Goal: Transaction & Acquisition: Purchase product/service

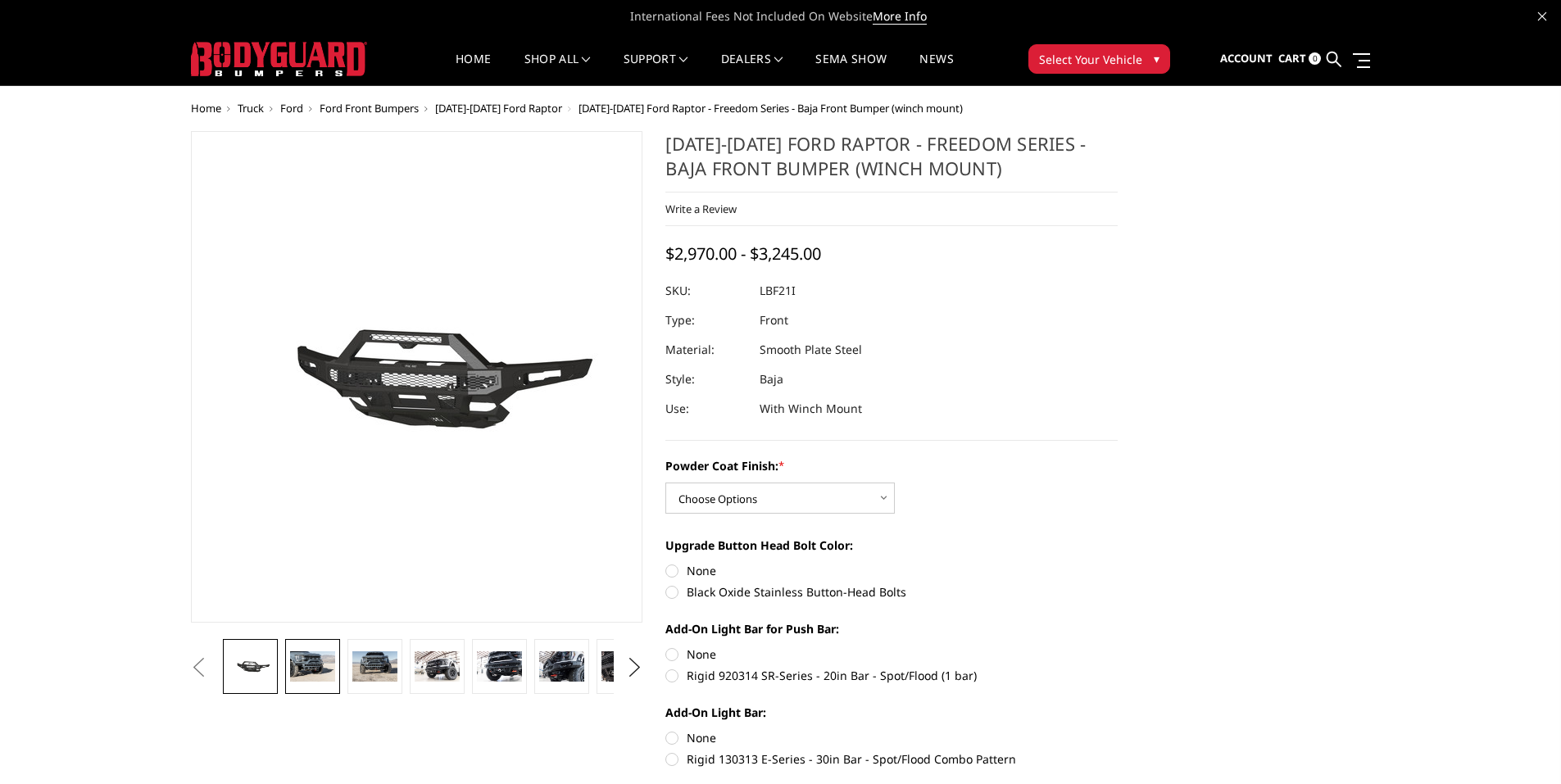
click at [335, 672] on img at bounding box center [311, 666] width 44 height 30
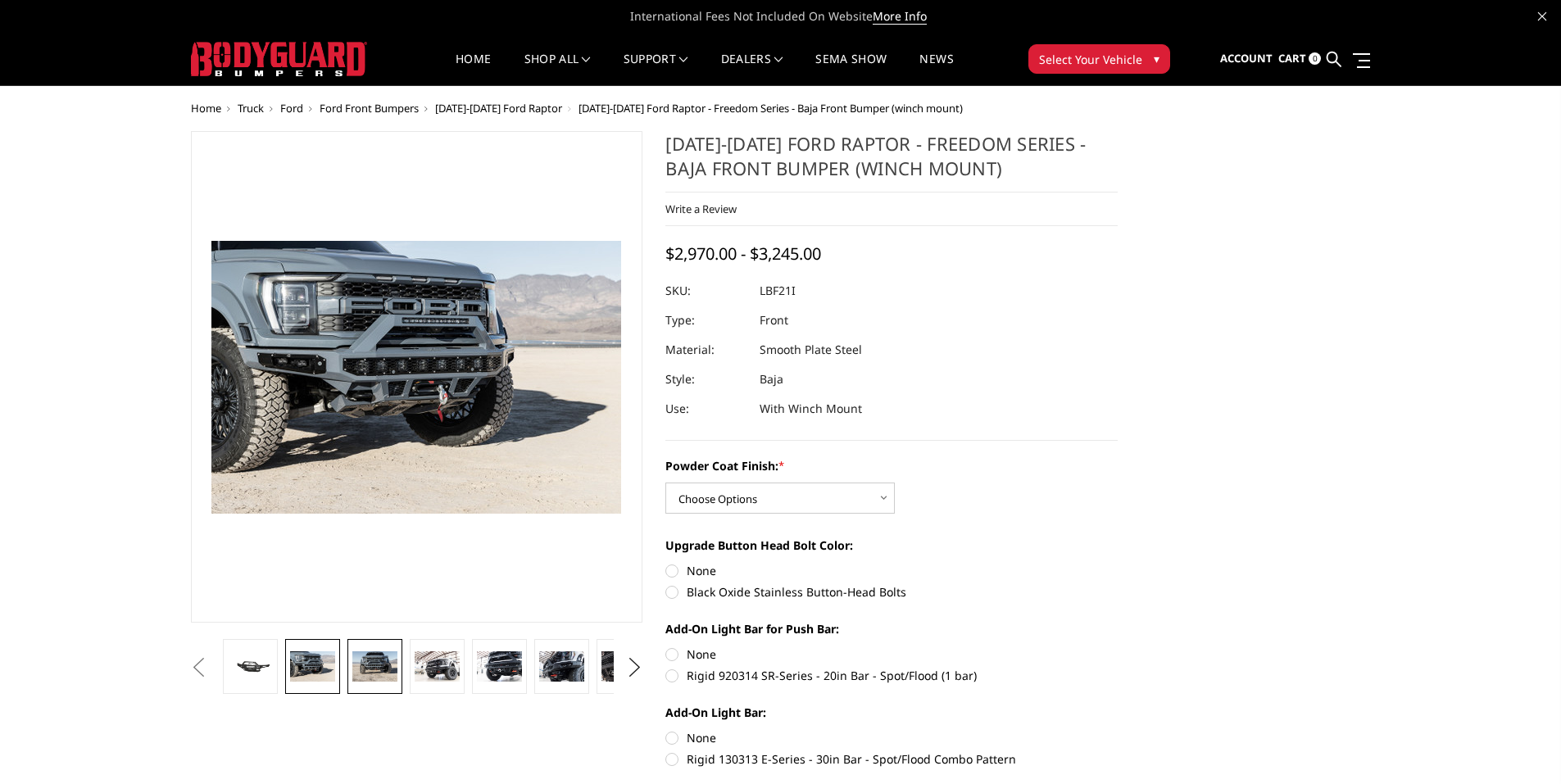
click at [397, 668] on img at bounding box center [374, 666] width 44 height 30
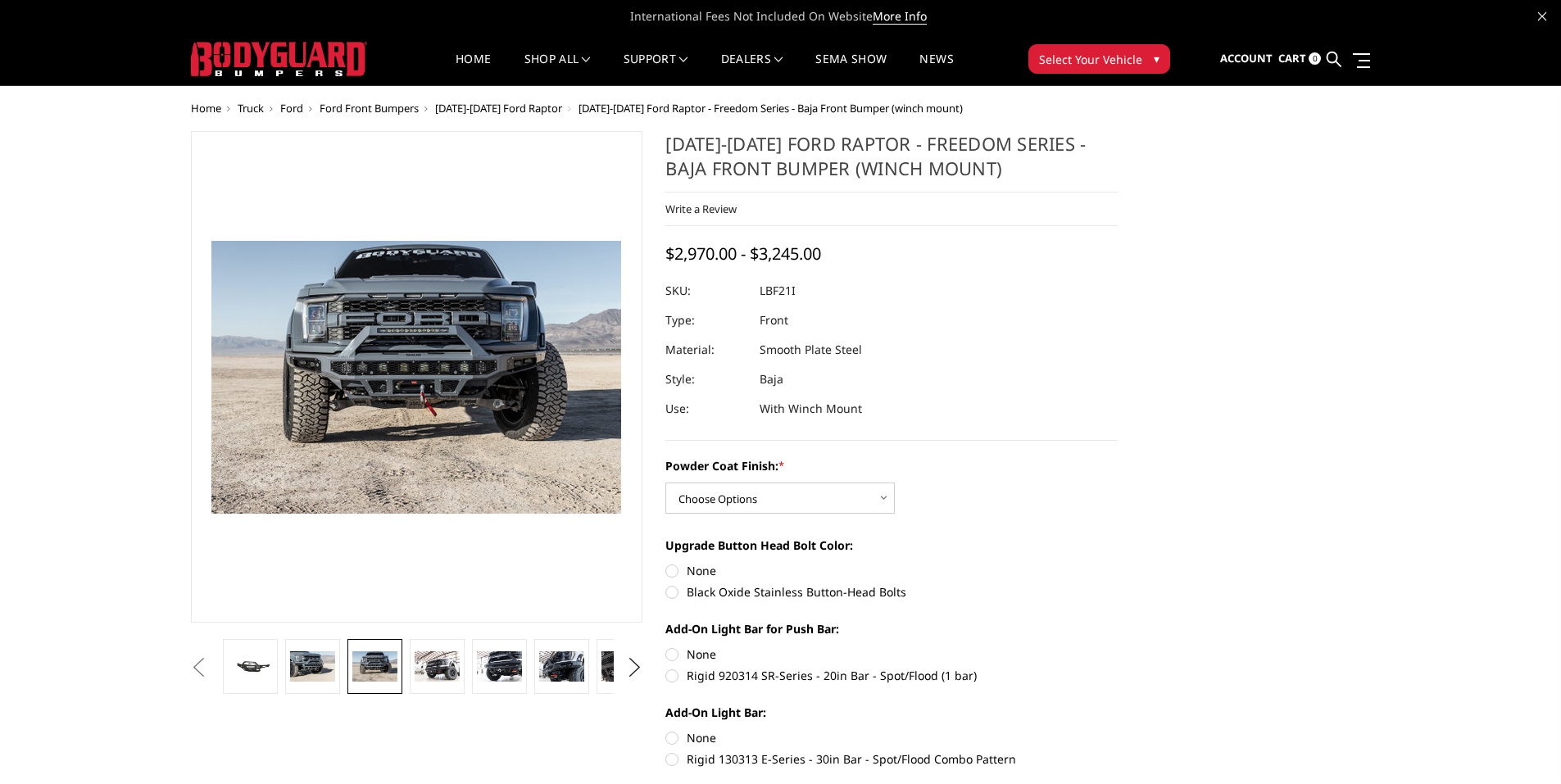
click at [406, 667] on li at bounding box center [375, 668] width 62 height 57
click at [459, 667] on img at bounding box center [436, 666] width 44 height 30
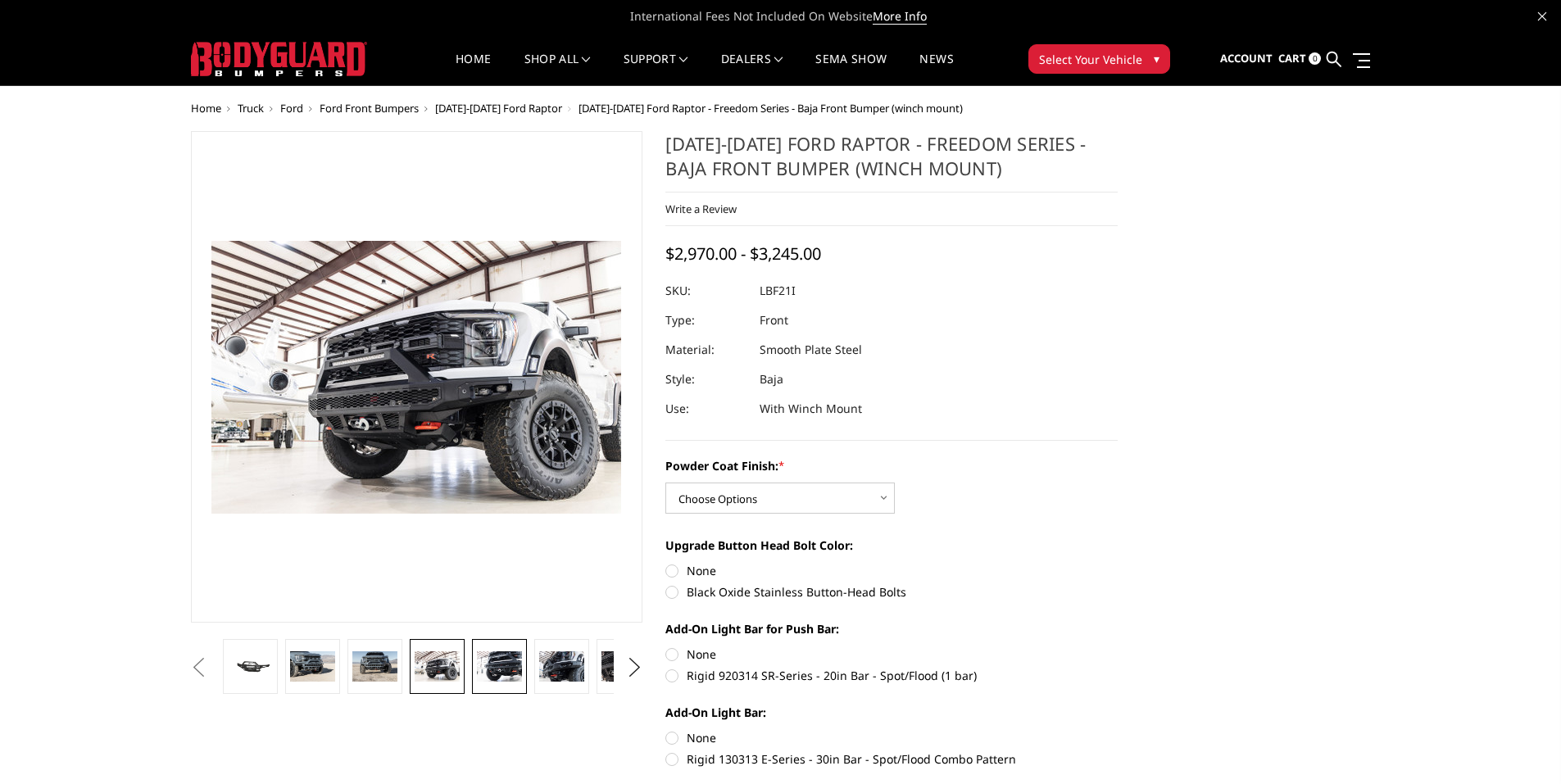
click at [521, 666] on img at bounding box center [499, 666] width 44 height 30
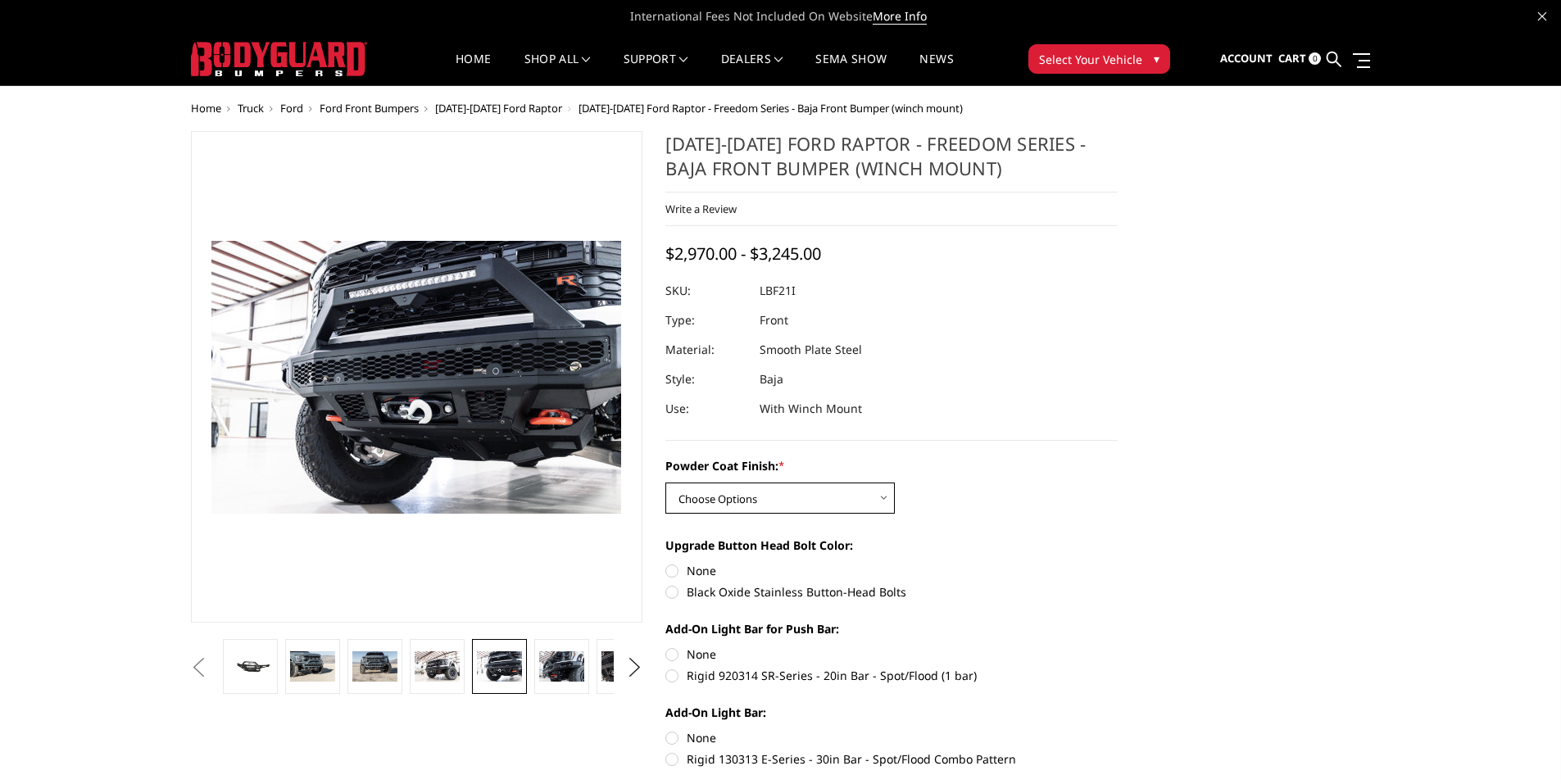
click at [879, 514] on select "Choose Options Bare Metal Texture Black Powder Coat" at bounding box center [780, 498] width 230 height 31
select select "2766"
click at [666, 507] on select "Choose Options Bare Metal Texture Black Powder Coat" at bounding box center [780, 498] width 230 height 31
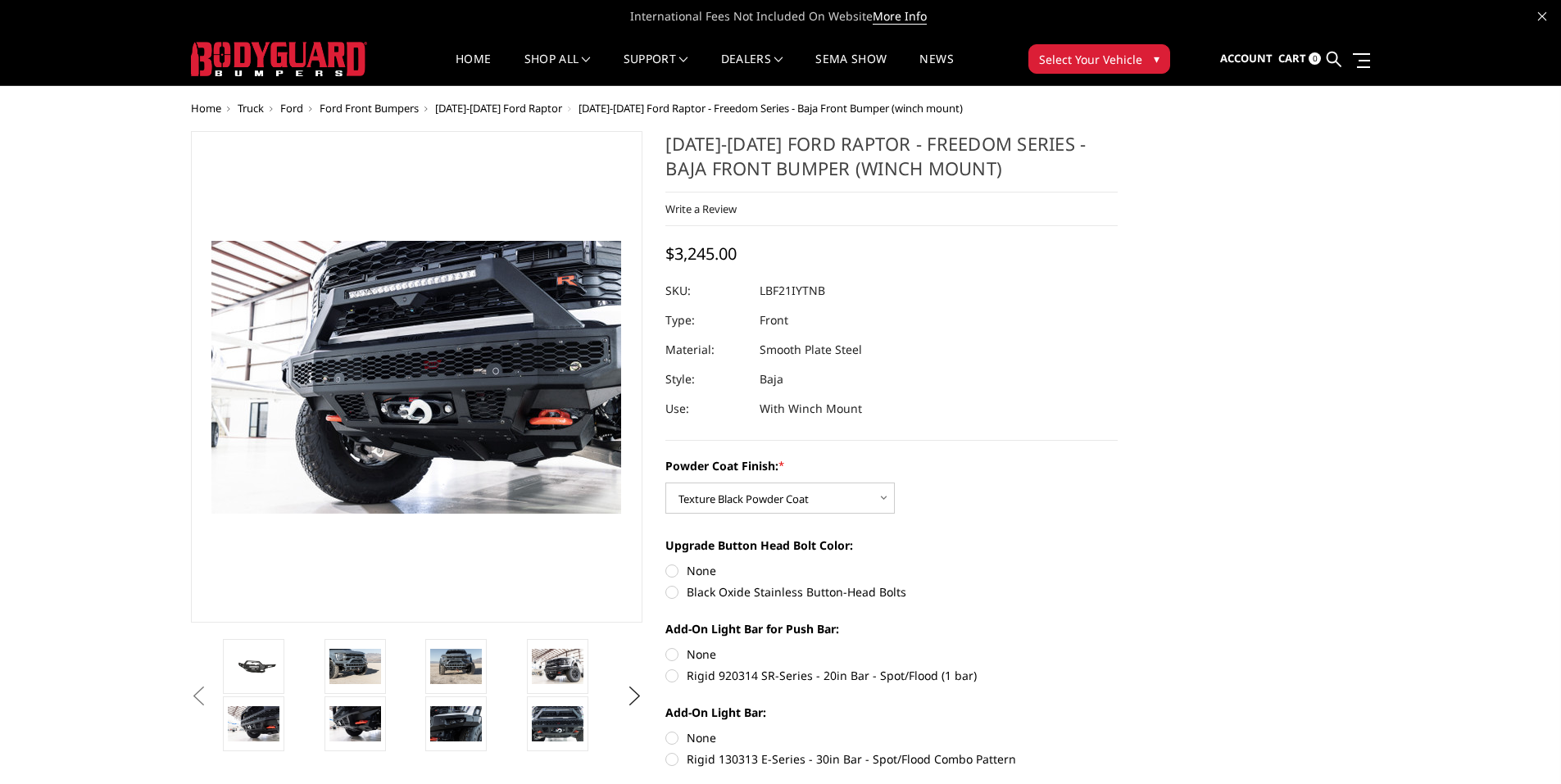
click at [667, 601] on label "Black Oxide Stainless Button-Head Bolts" at bounding box center [892, 591] width 452 height 17
click at [1118, 563] on input "Black Oxide Stainless Button-Head Bolts" at bounding box center [1118, 562] width 1 height 1
radio input "true"
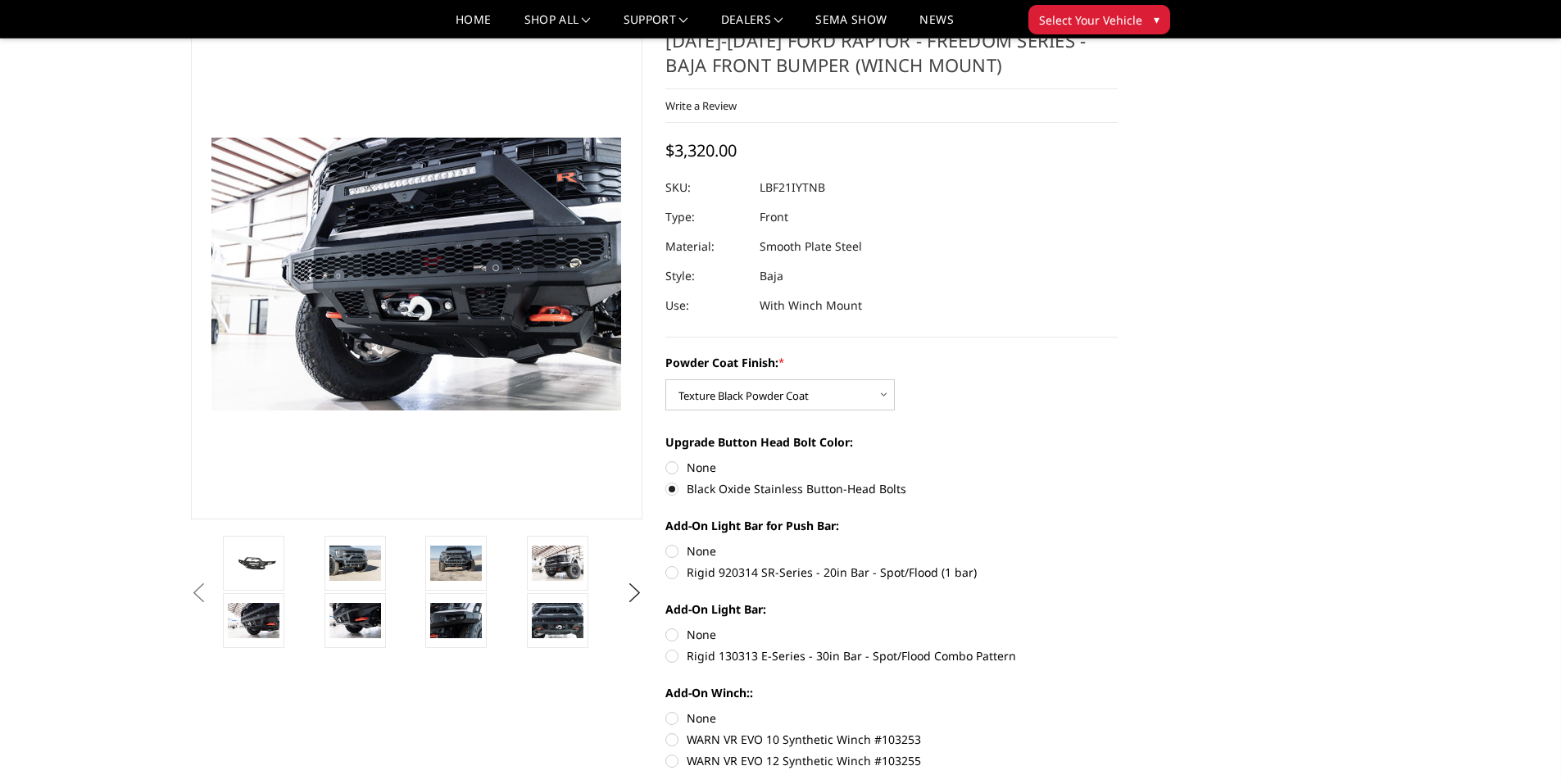
scroll to position [82, 0]
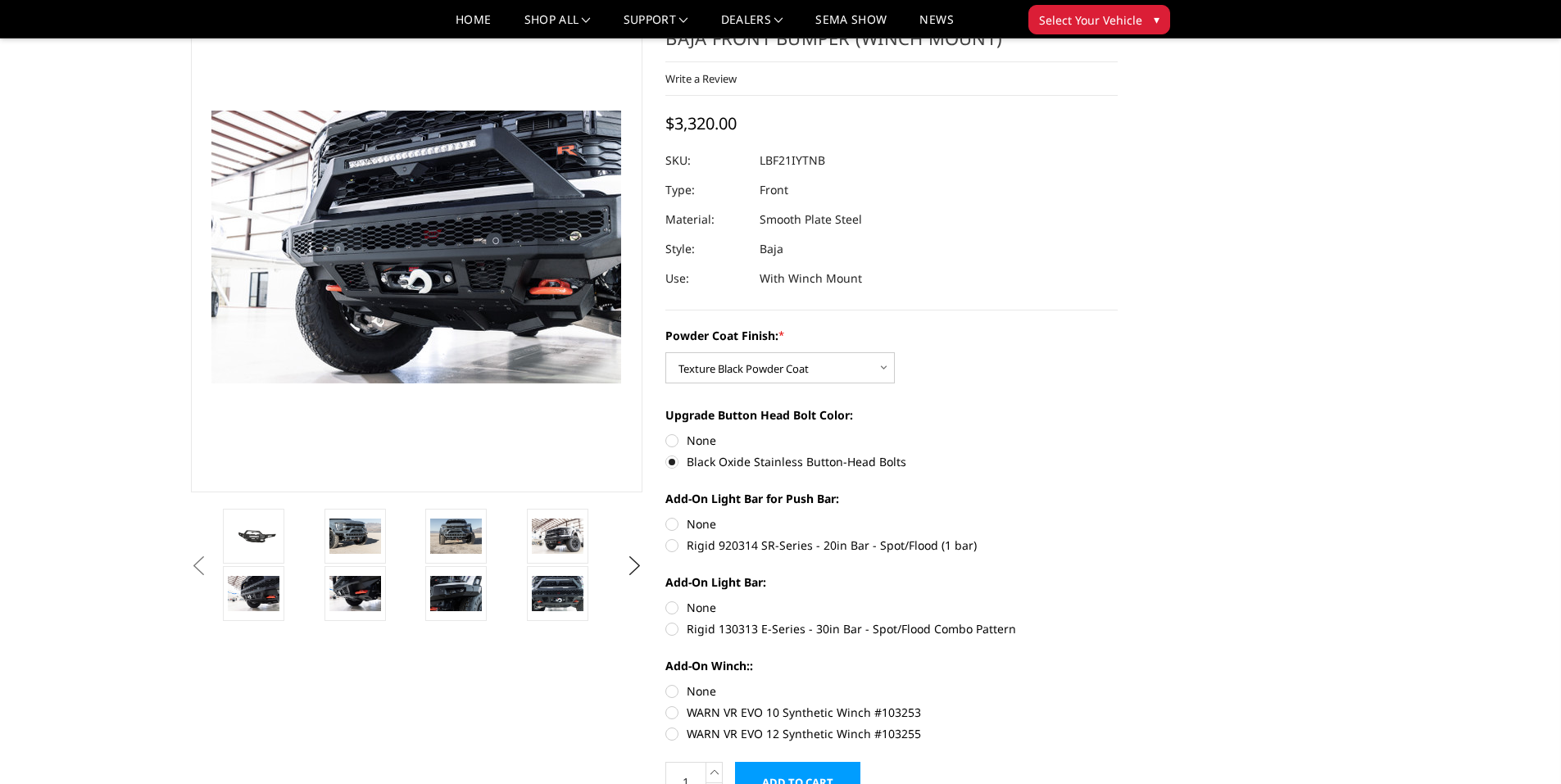
click at [669, 533] on label "None" at bounding box center [892, 524] width 452 height 17
click at [667, 517] on input "None" at bounding box center [666, 516] width 1 height 1
radio input "true"
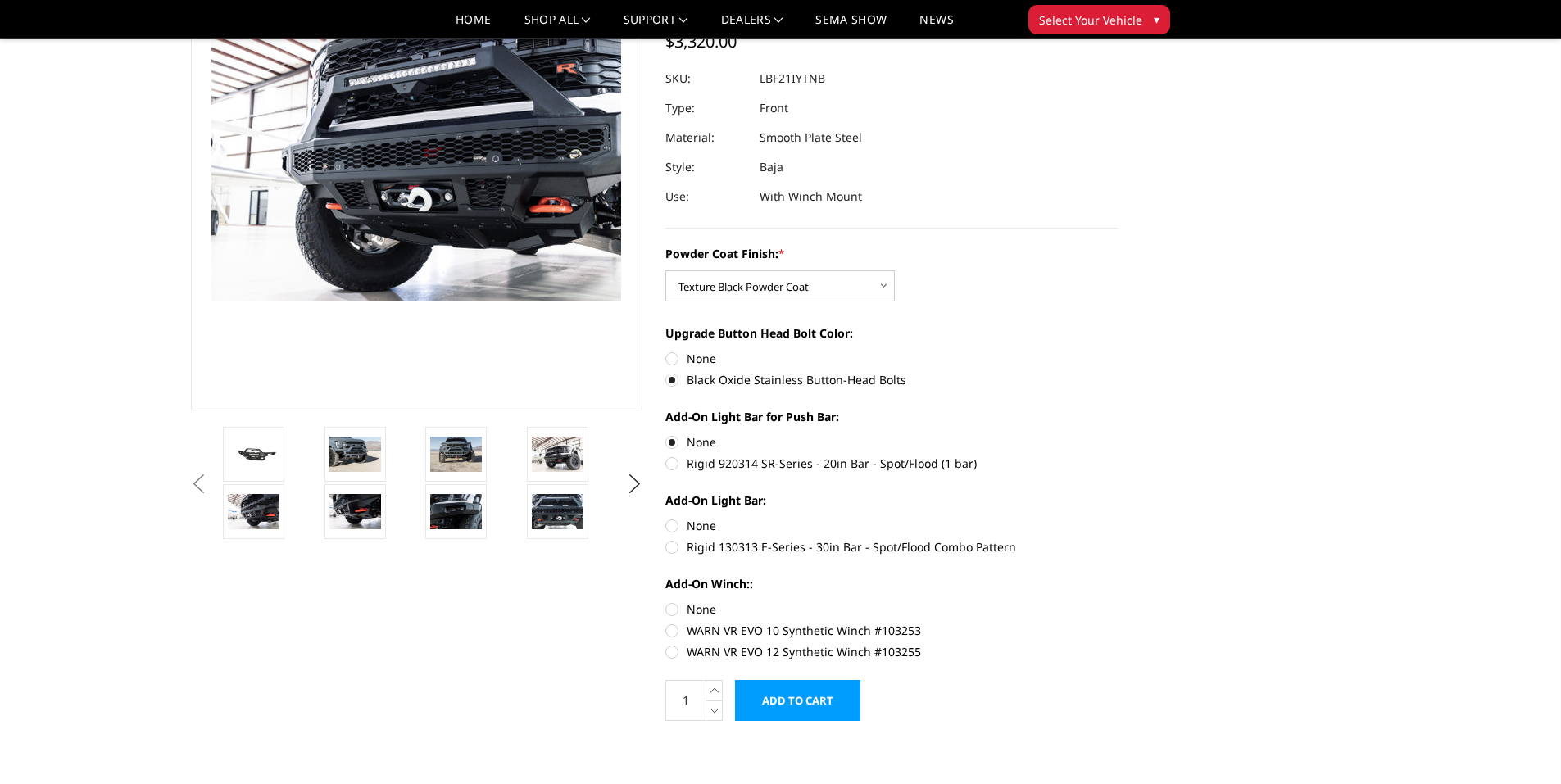
click at [672, 535] on label "None" at bounding box center [892, 525] width 452 height 17
click at [667, 518] on input "None" at bounding box center [666, 517] width 1 height 1
radio input "true"
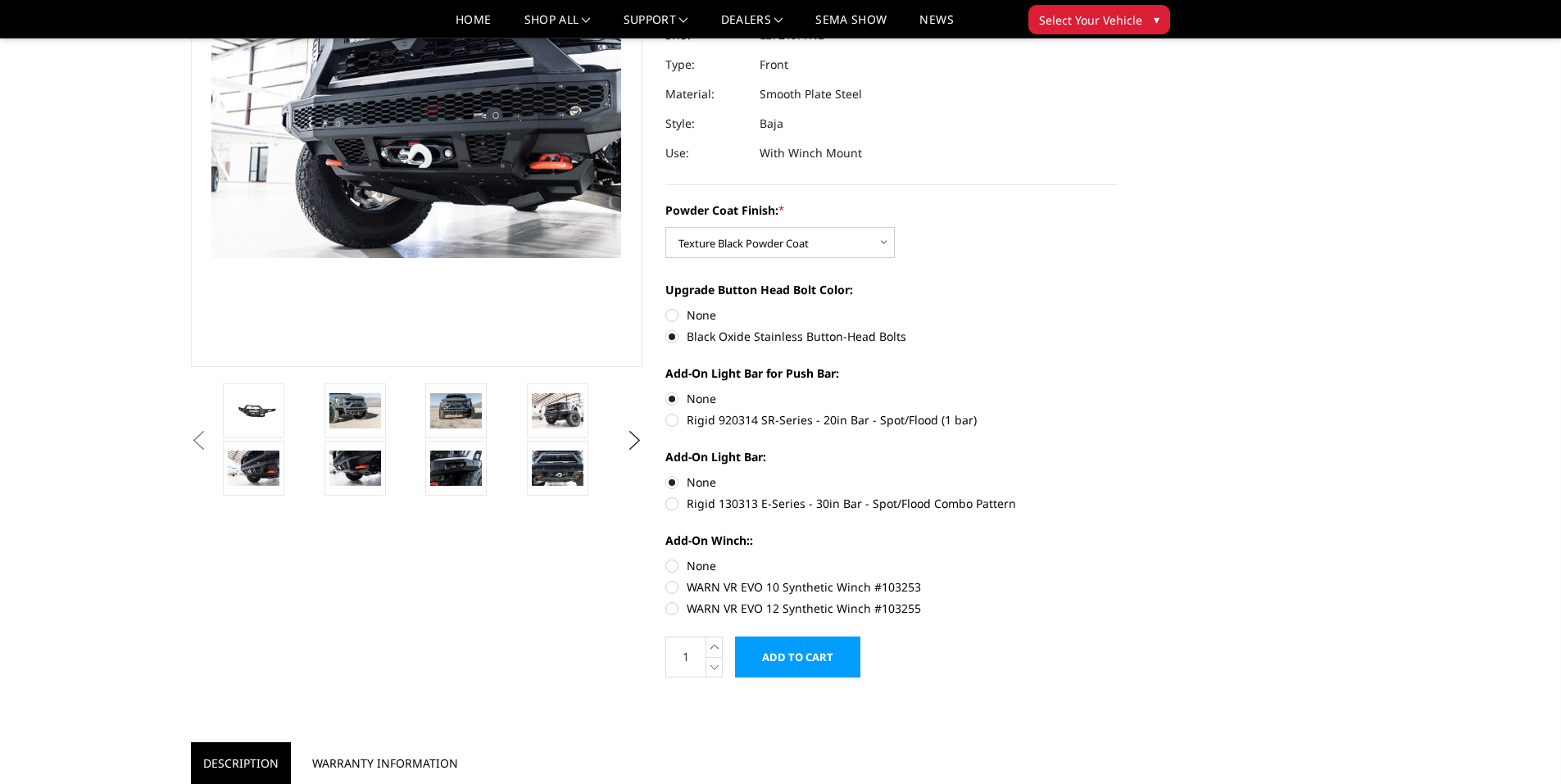
scroll to position [246, 0]
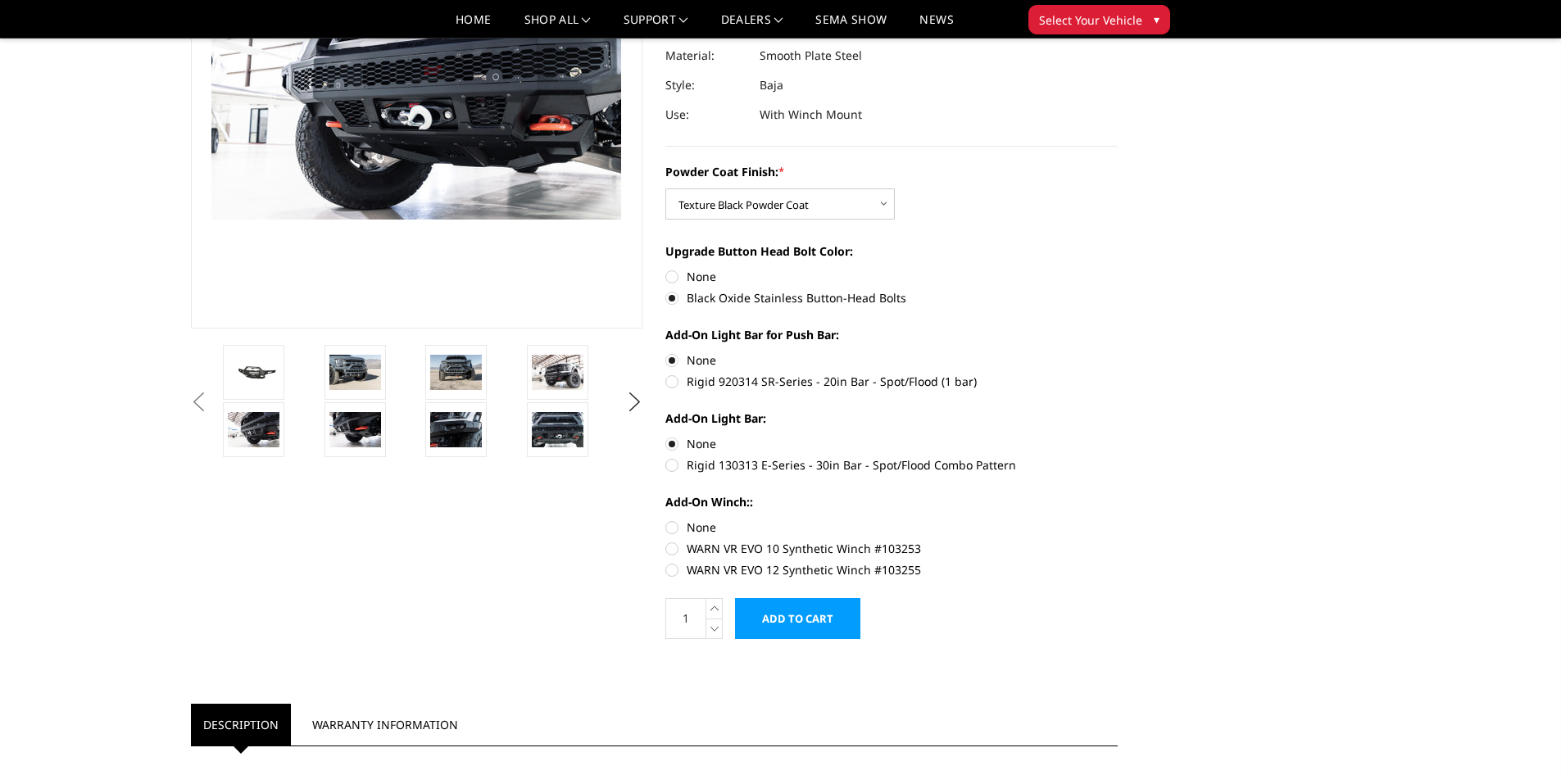
click at [669, 536] on label "None" at bounding box center [892, 527] width 452 height 17
click at [667, 519] on input "None" at bounding box center [666, 518] width 1 height 1
radio input "true"
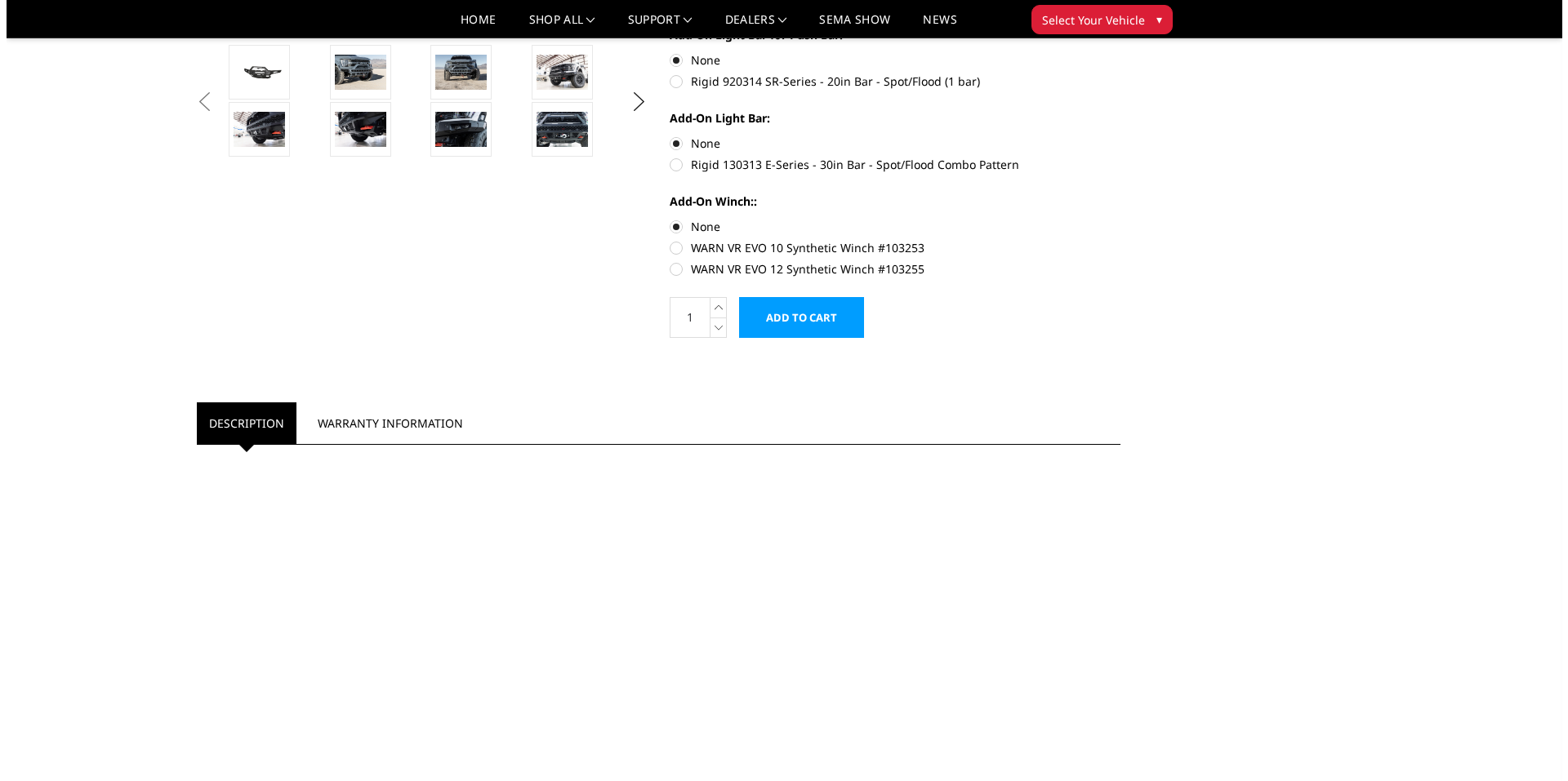
scroll to position [572, 0]
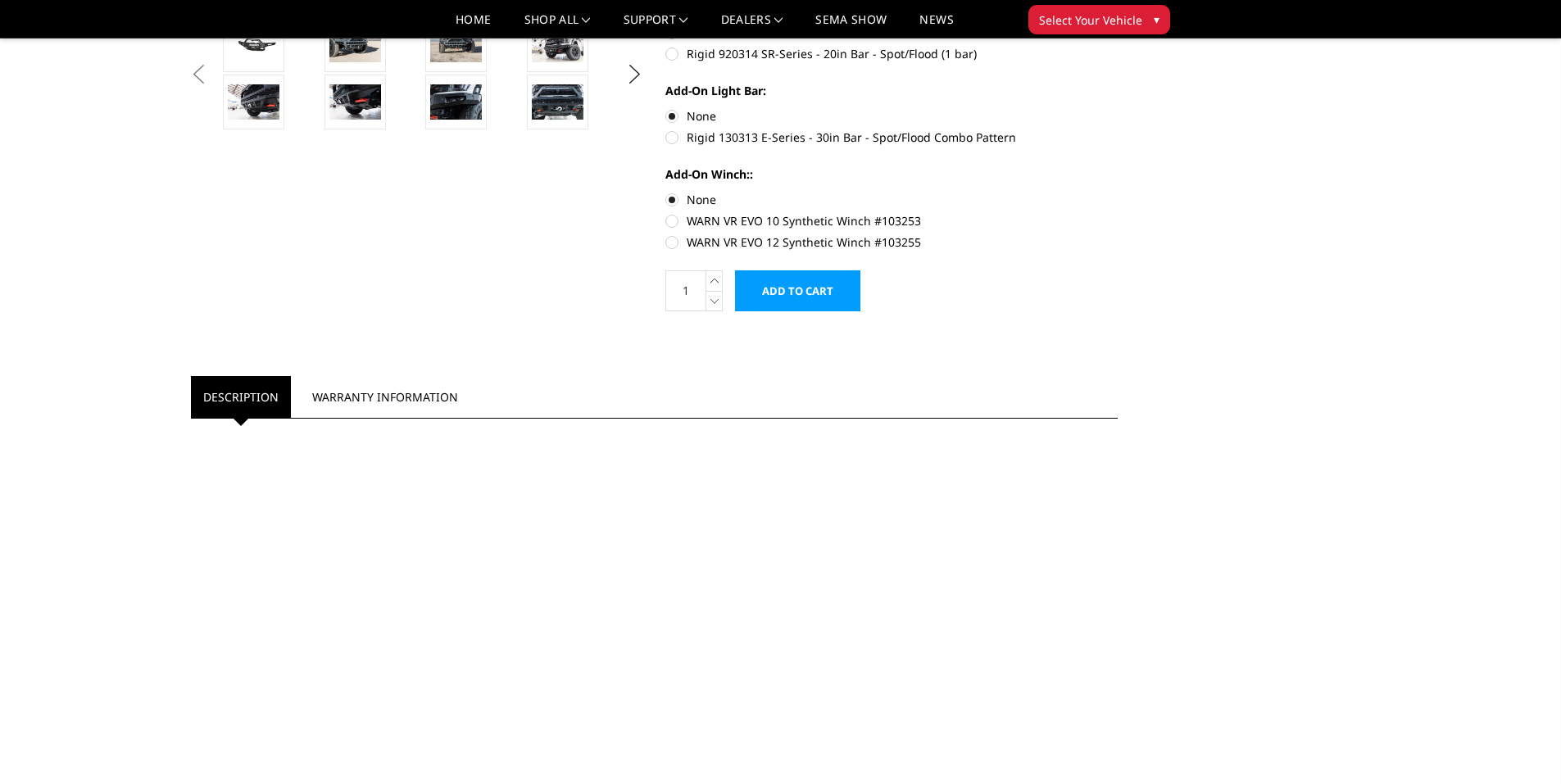
click at [786, 311] on input "Add to Cart" at bounding box center [798, 291] width 126 height 41
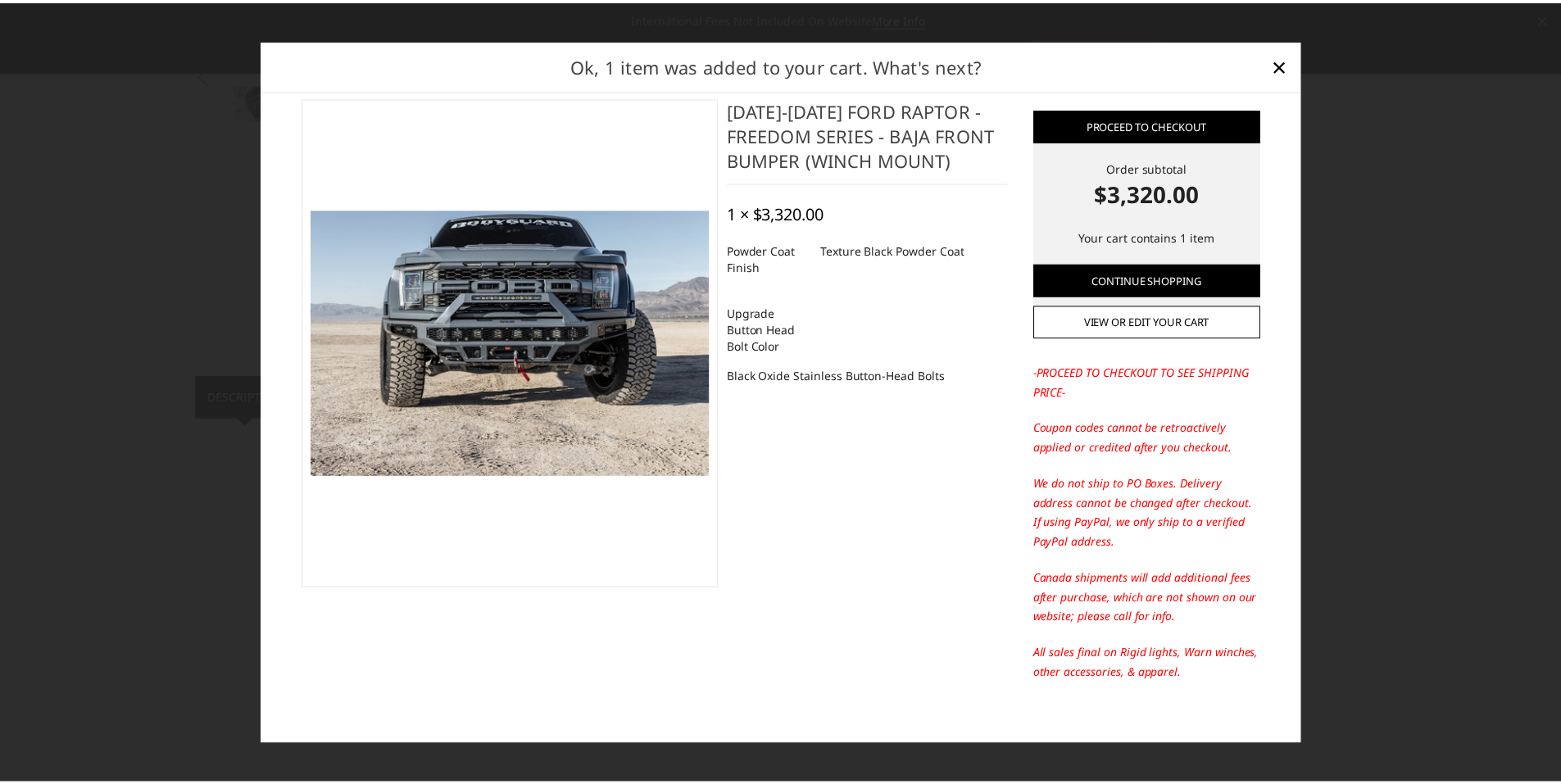
scroll to position [35, 0]
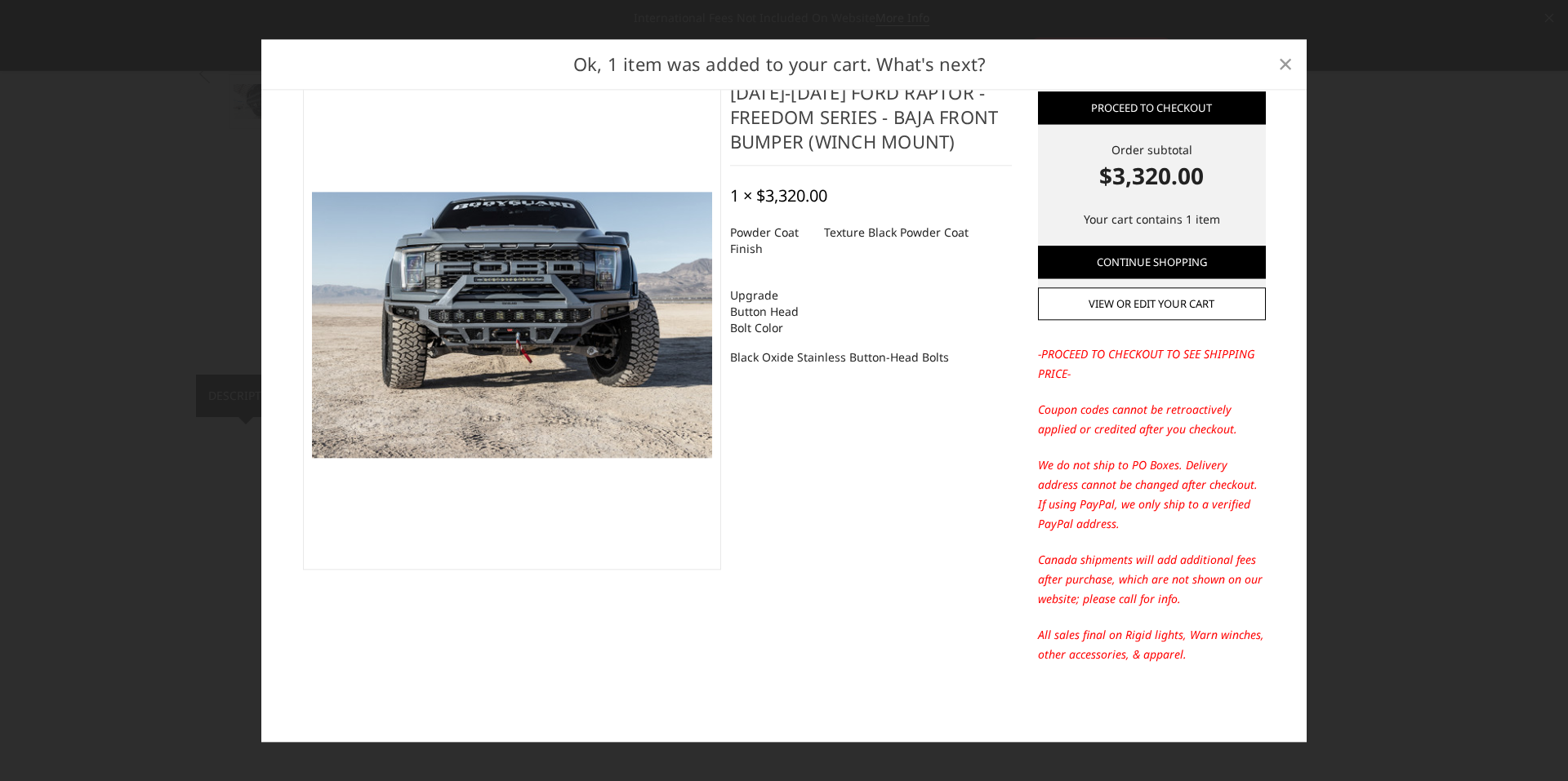
click at [1289, 63] on span "×" at bounding box center [1286, 63] width 14 height 35
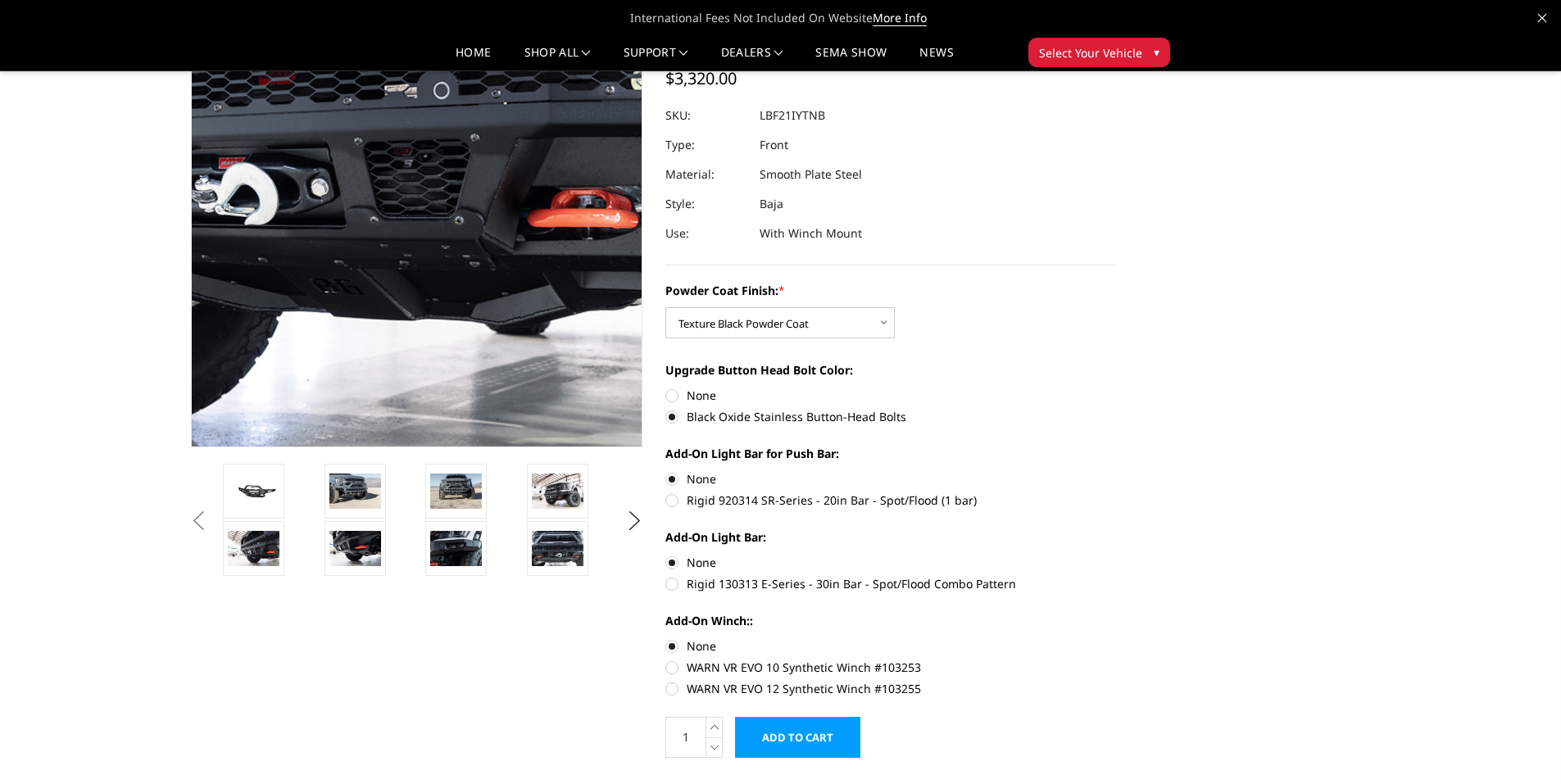
scroll to position [0, 0]
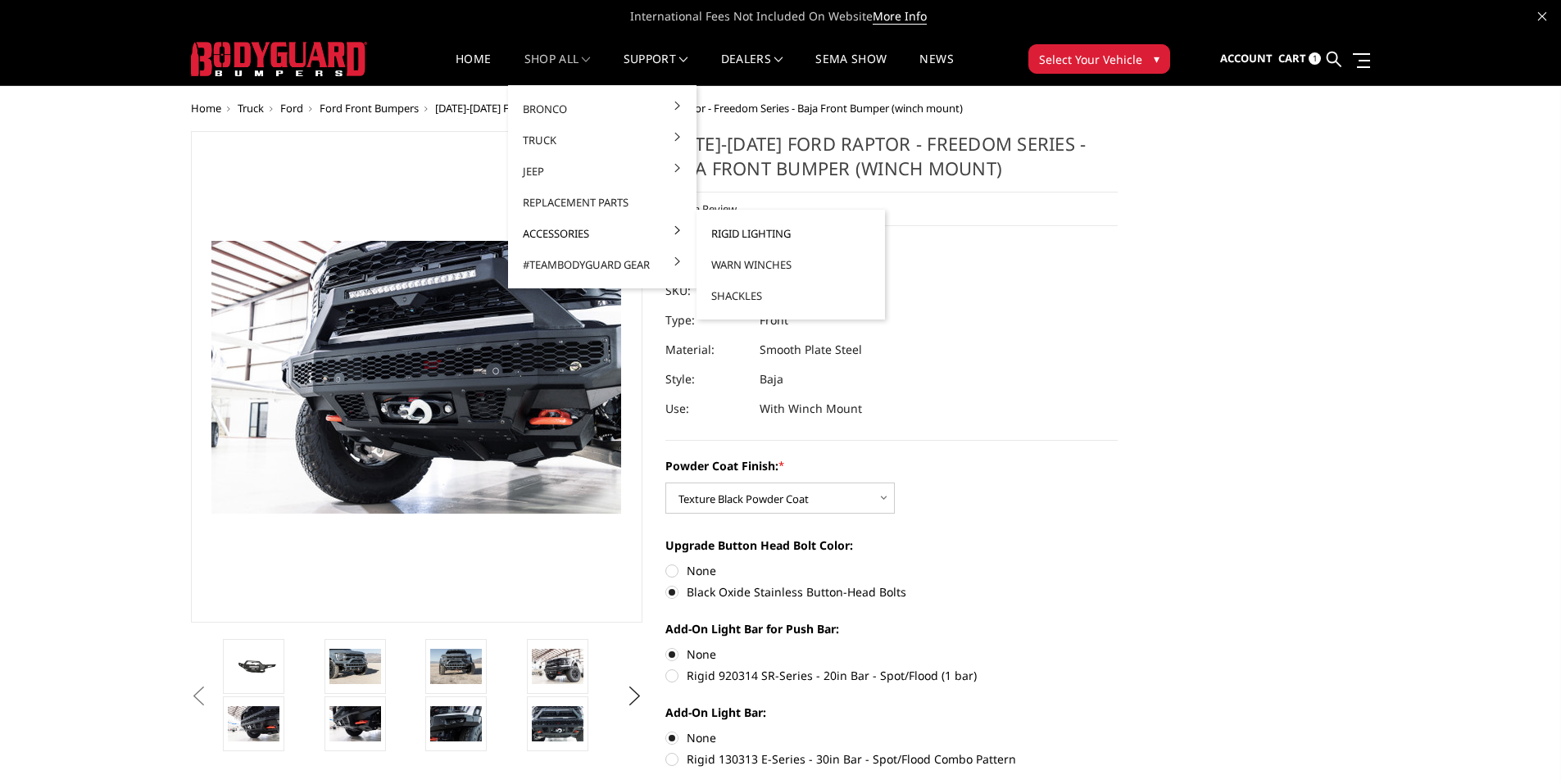
click at [781, 232] on link "Rigid Lighting" at bounding box center [791, 233] width 176 height 31
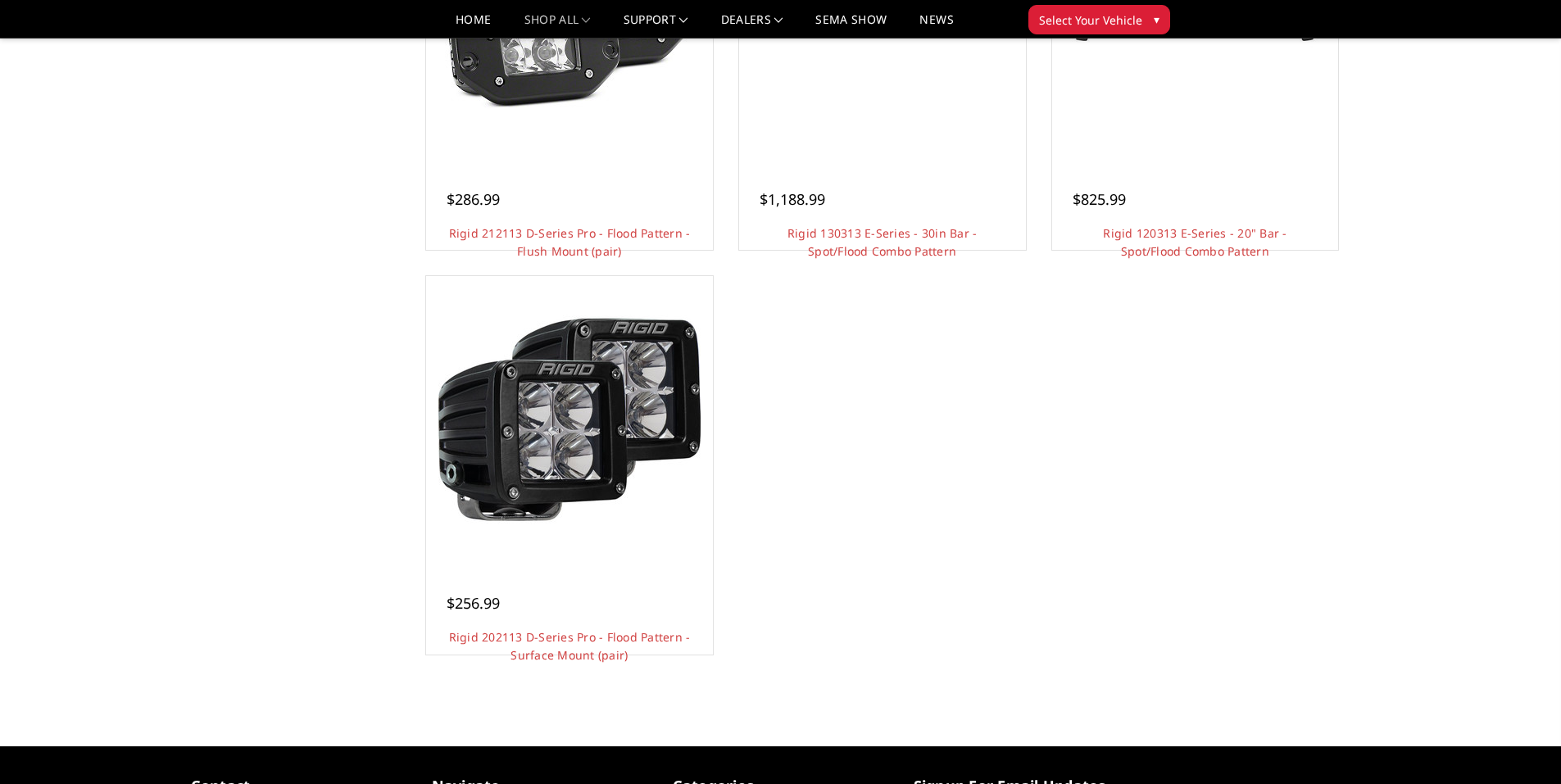
scroll to position [1229, 0]
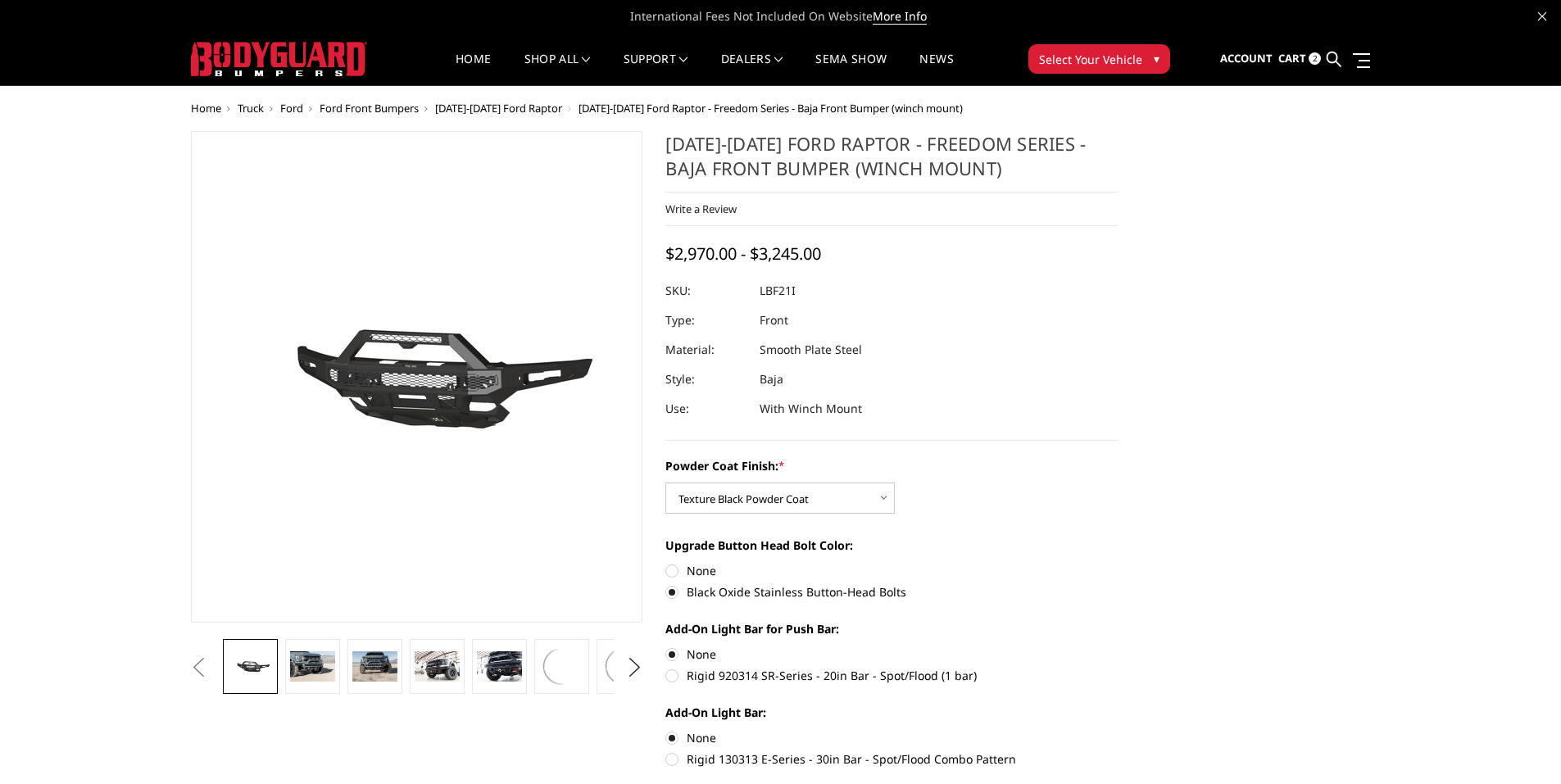
select select "2766"
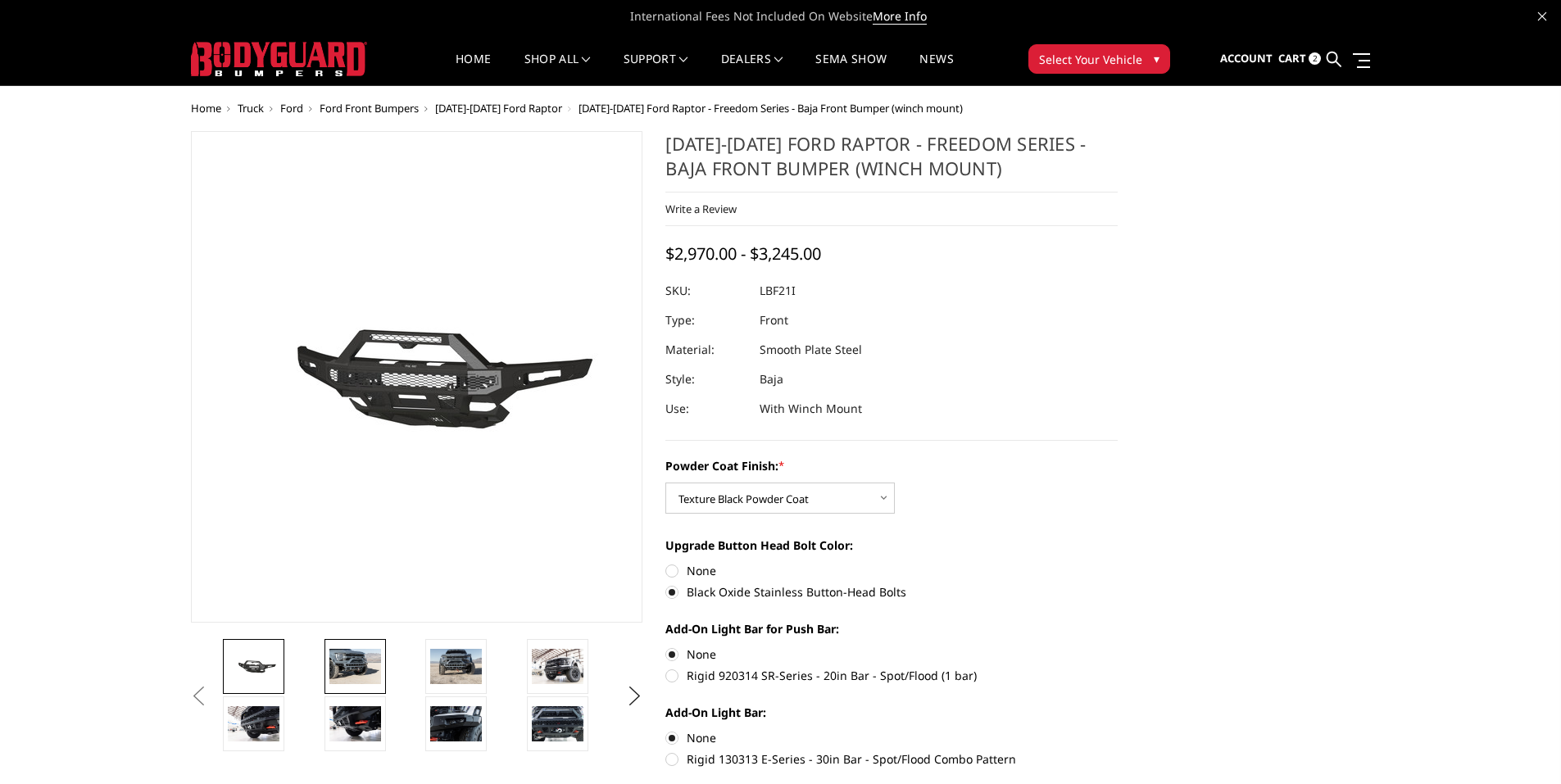
click at [381, 668] on img at bounding box center [355, 666] width 52 height 34
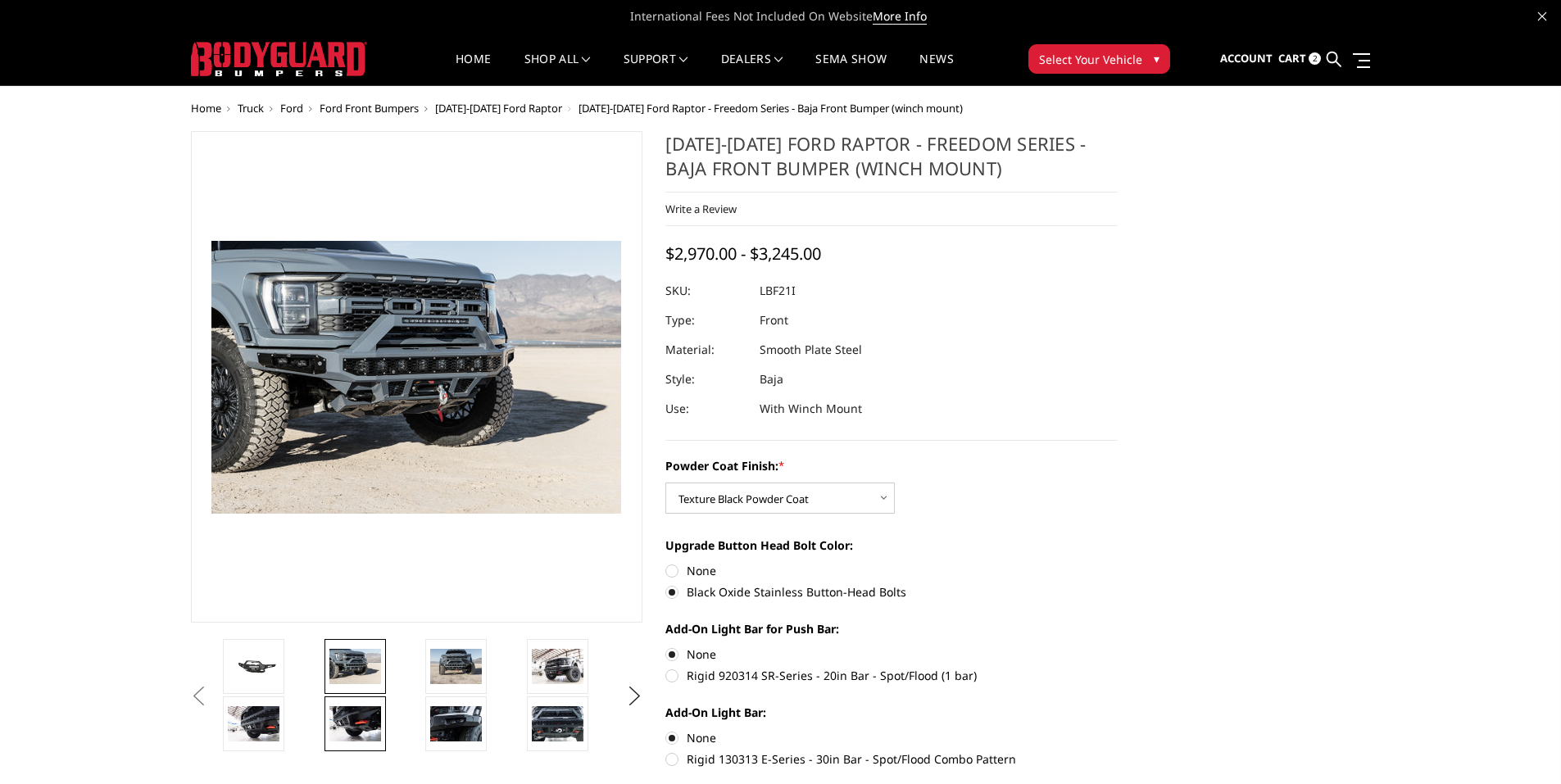
click at [381, 733] on img at bounding box center [355, 724] width 52 height 34
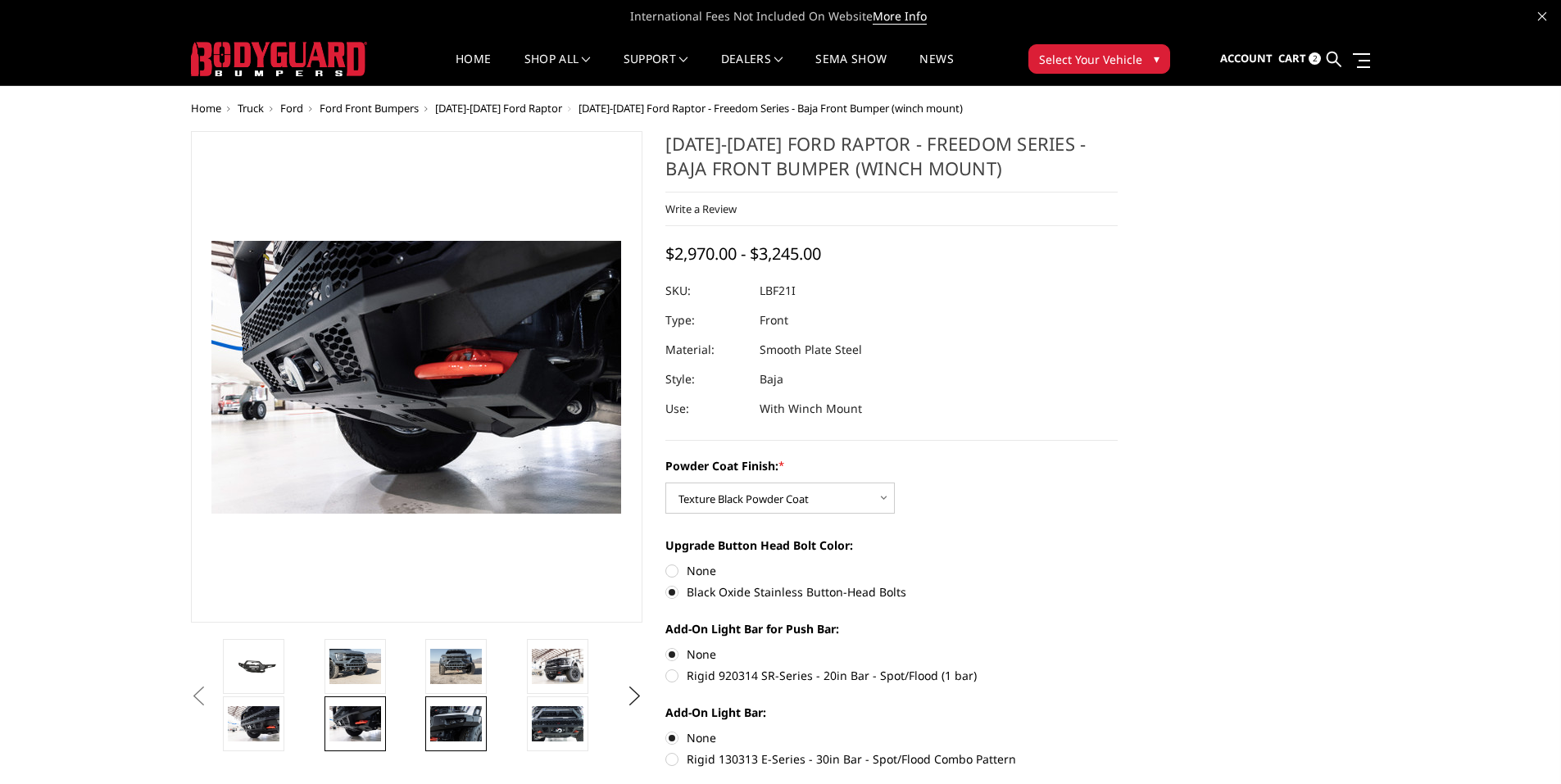
click at [482, 724] on img at bounding box center [457, 724] width 52 height 34
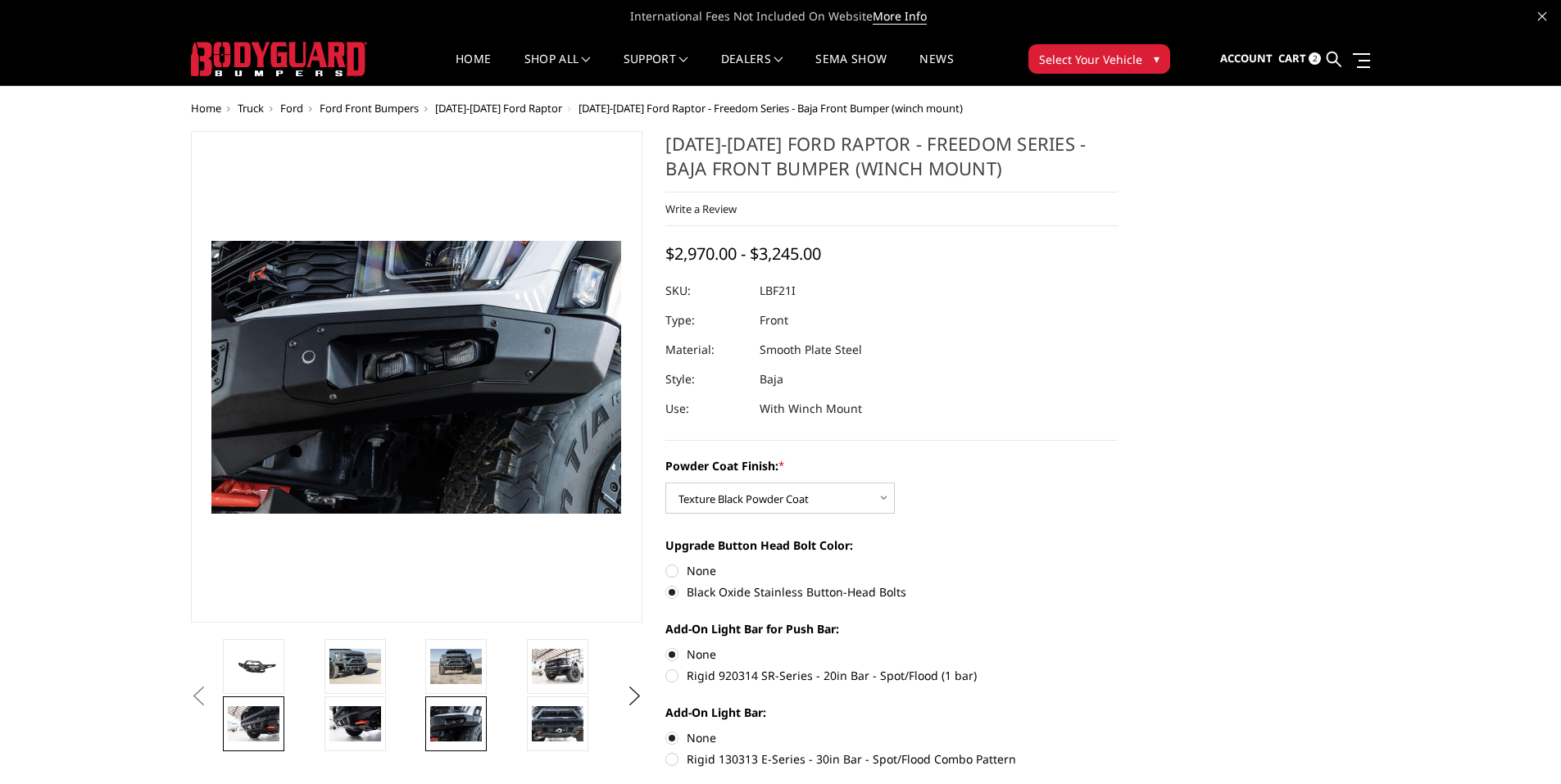
click at [280, 727] on img at bounding box center [254, 724] width 52 height 34
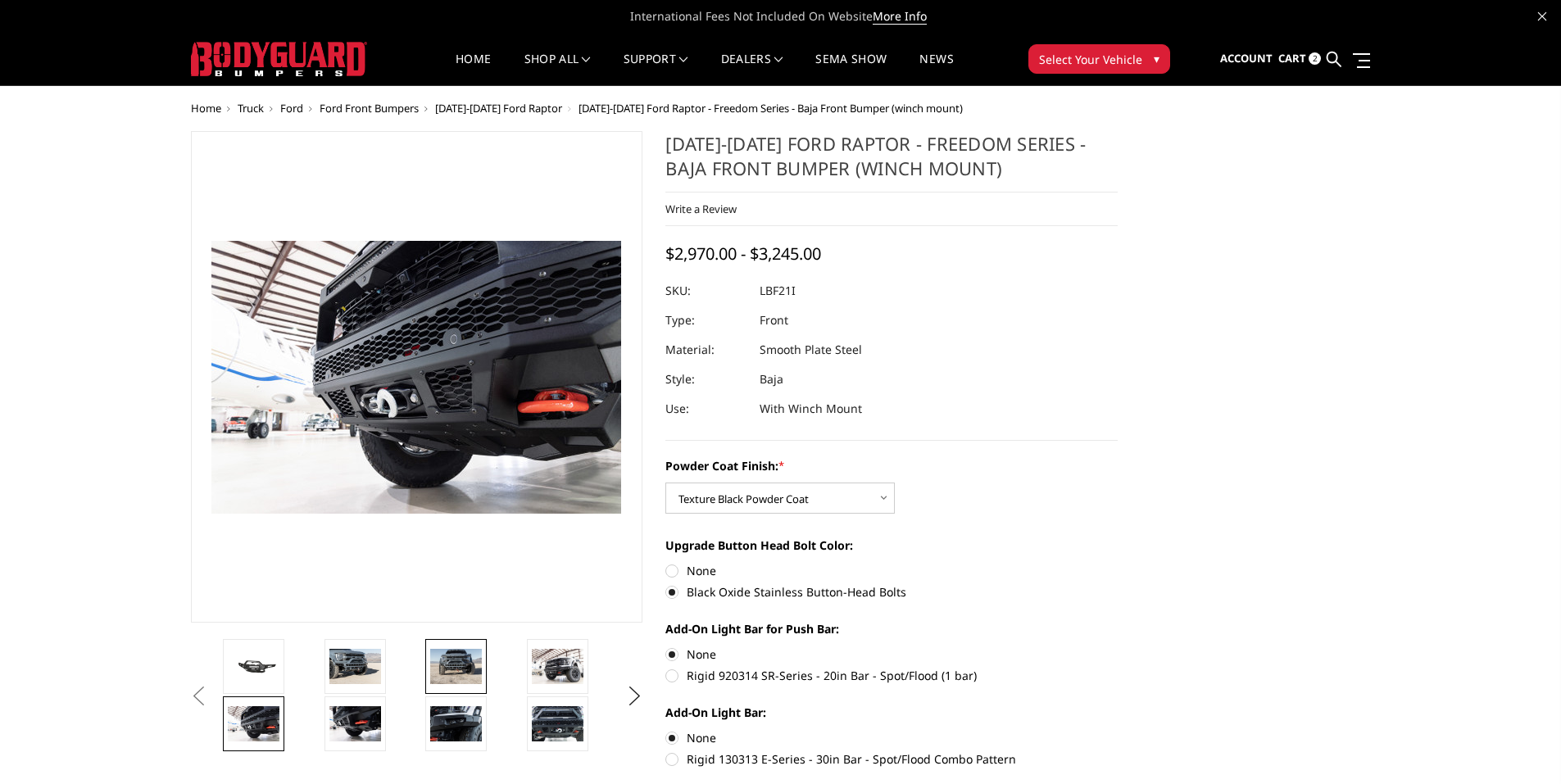
click at [482, 671] on img at bounding box center [457, 666] width 52 height 34
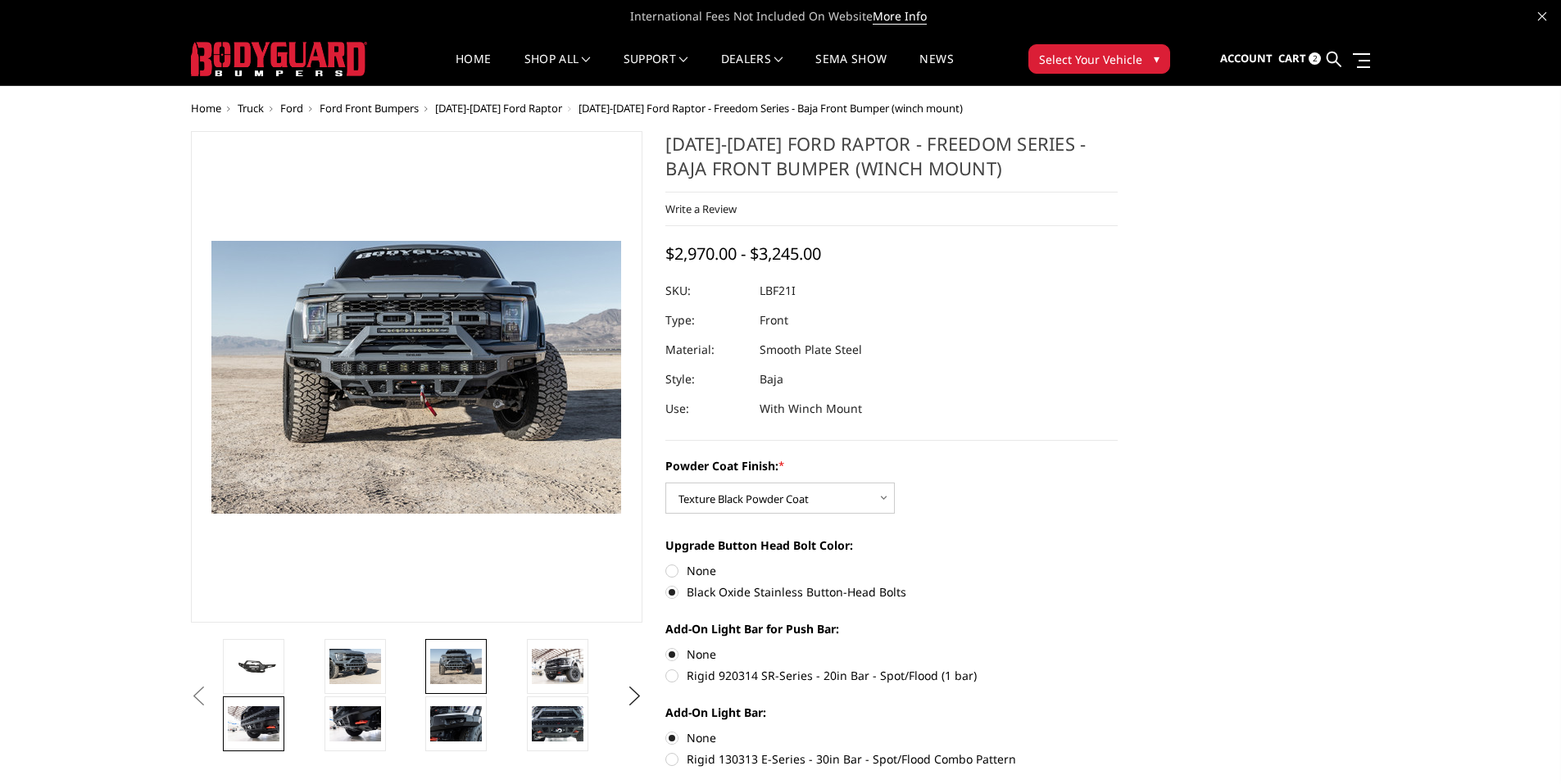
click at [280, 722] on img at bounding box center [254, 724] width 52 height 34
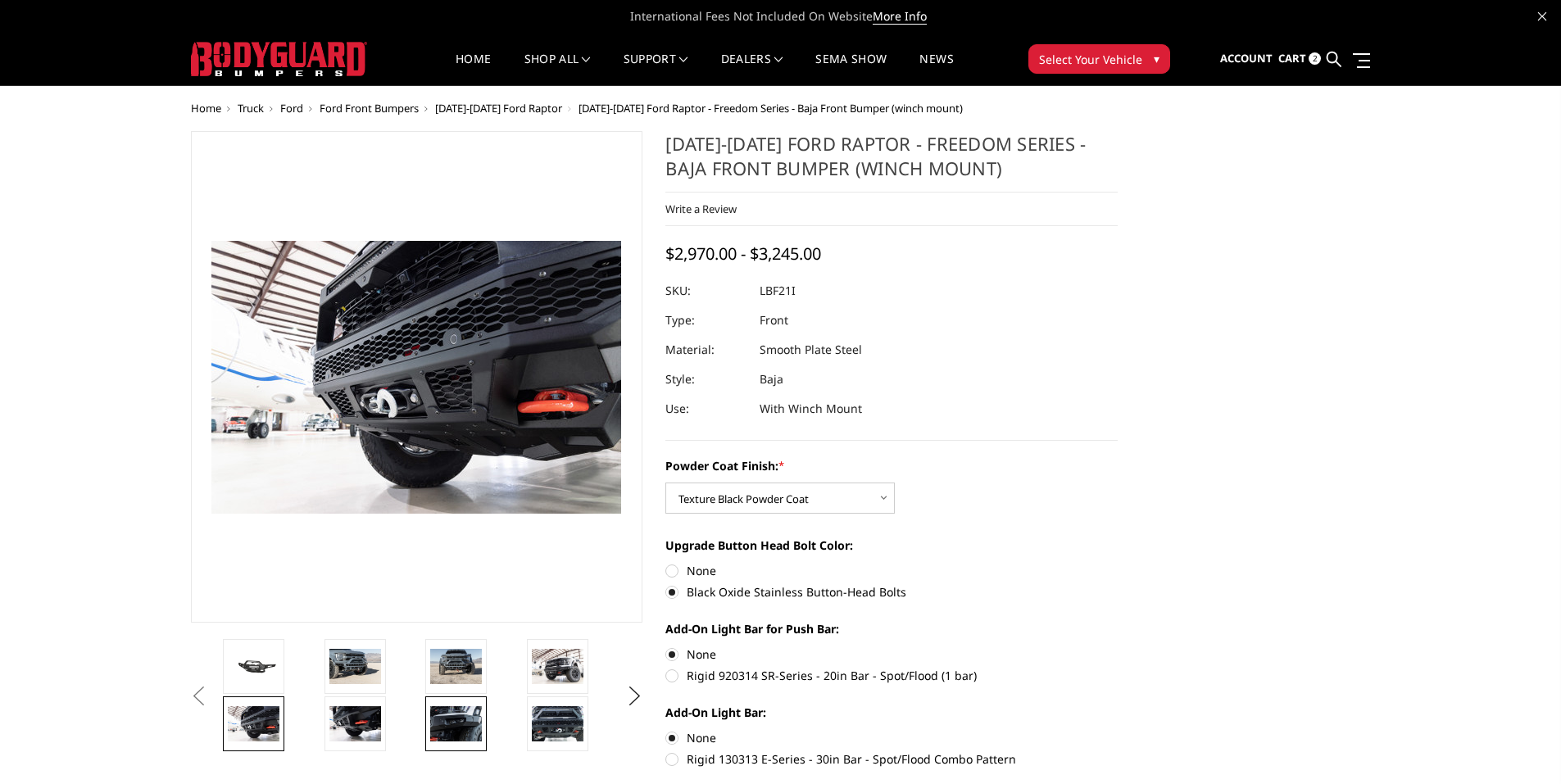
click at [482, 719] on img at bounding box center [457, 724] width 52 height 34
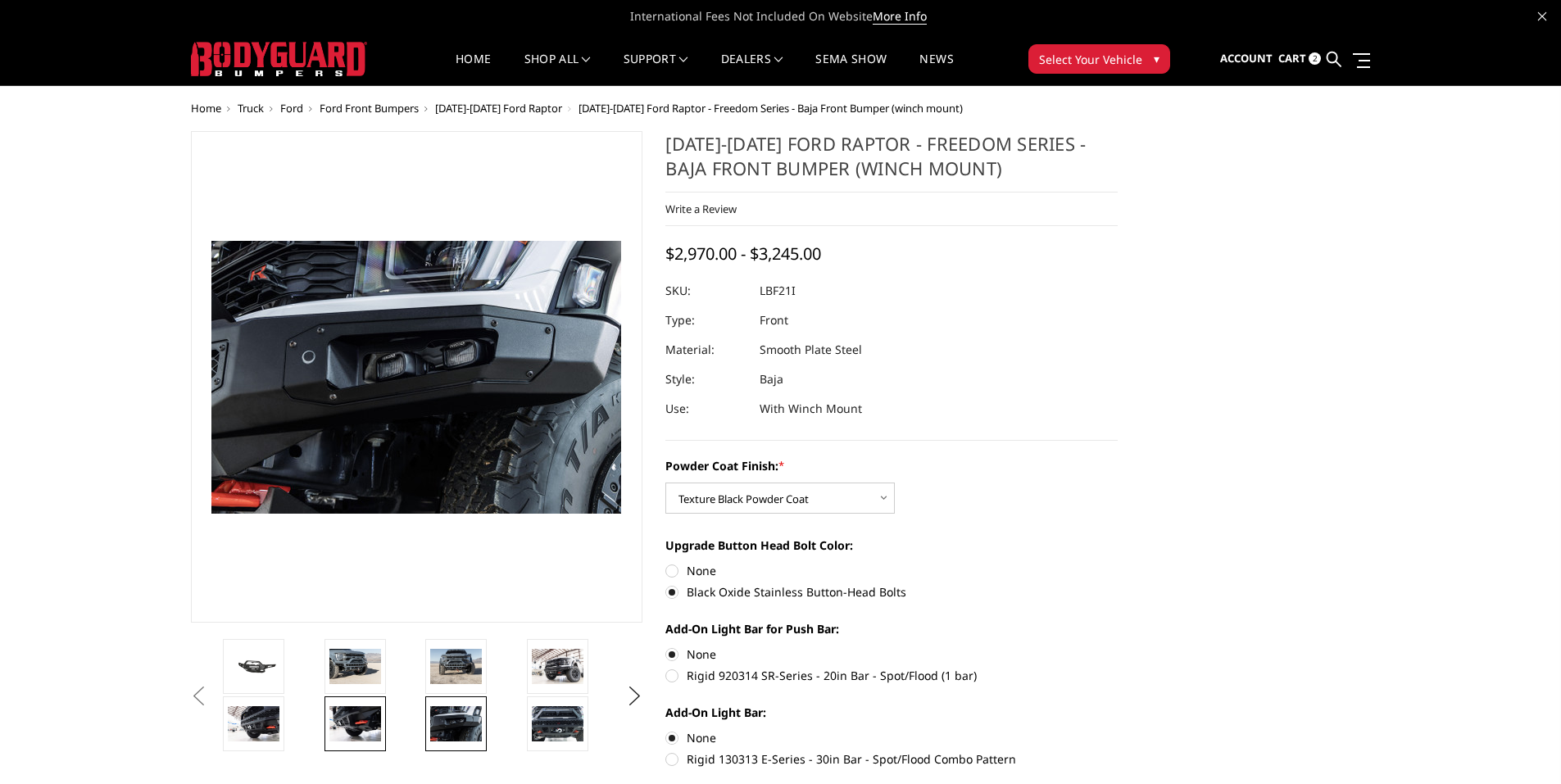
click at [381, 733] on img at bounding box center [355, 724] width 52 height 34
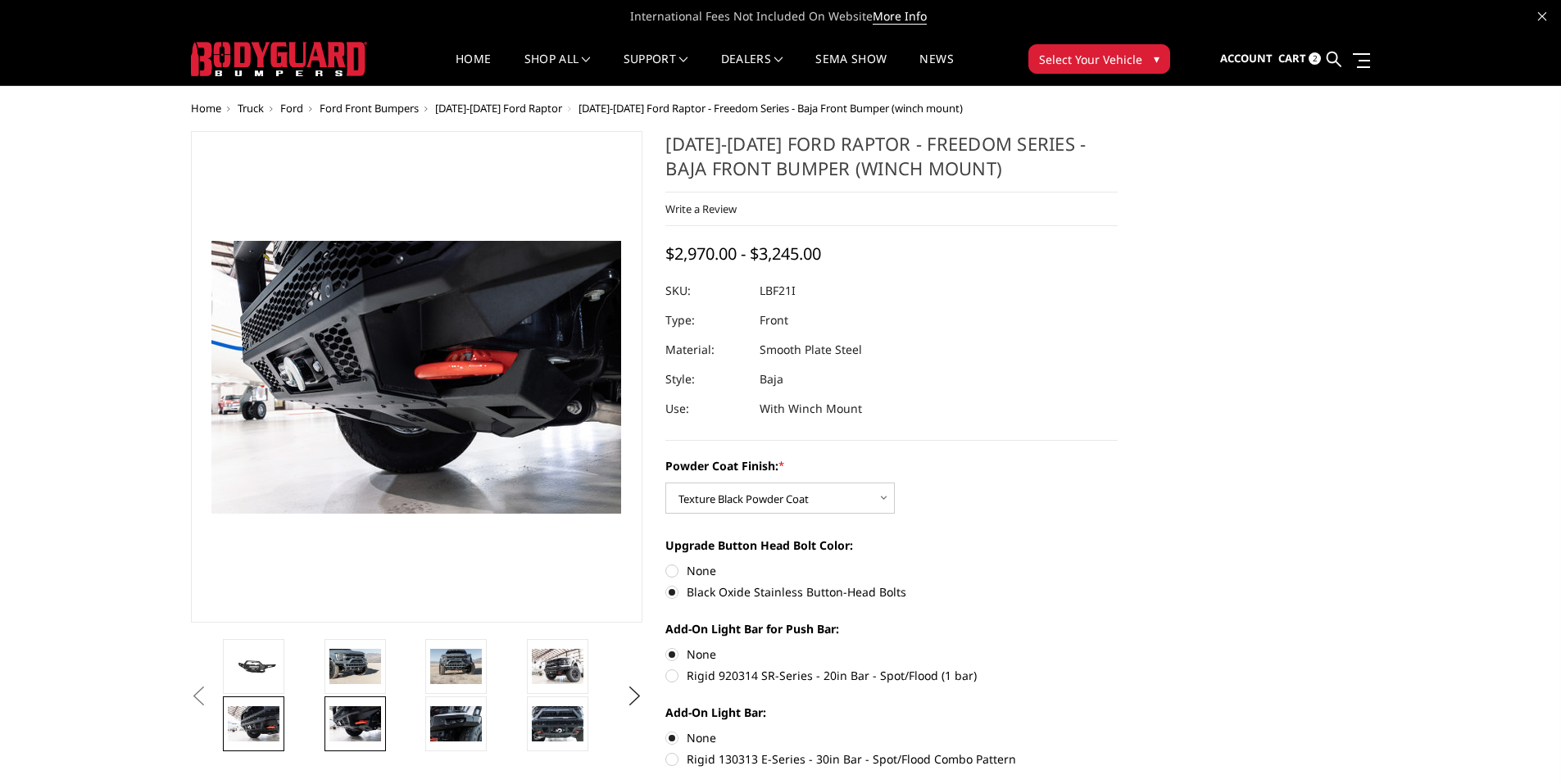
click at [280, 722] on img at bounding box center [254, 724] width 52 height 34
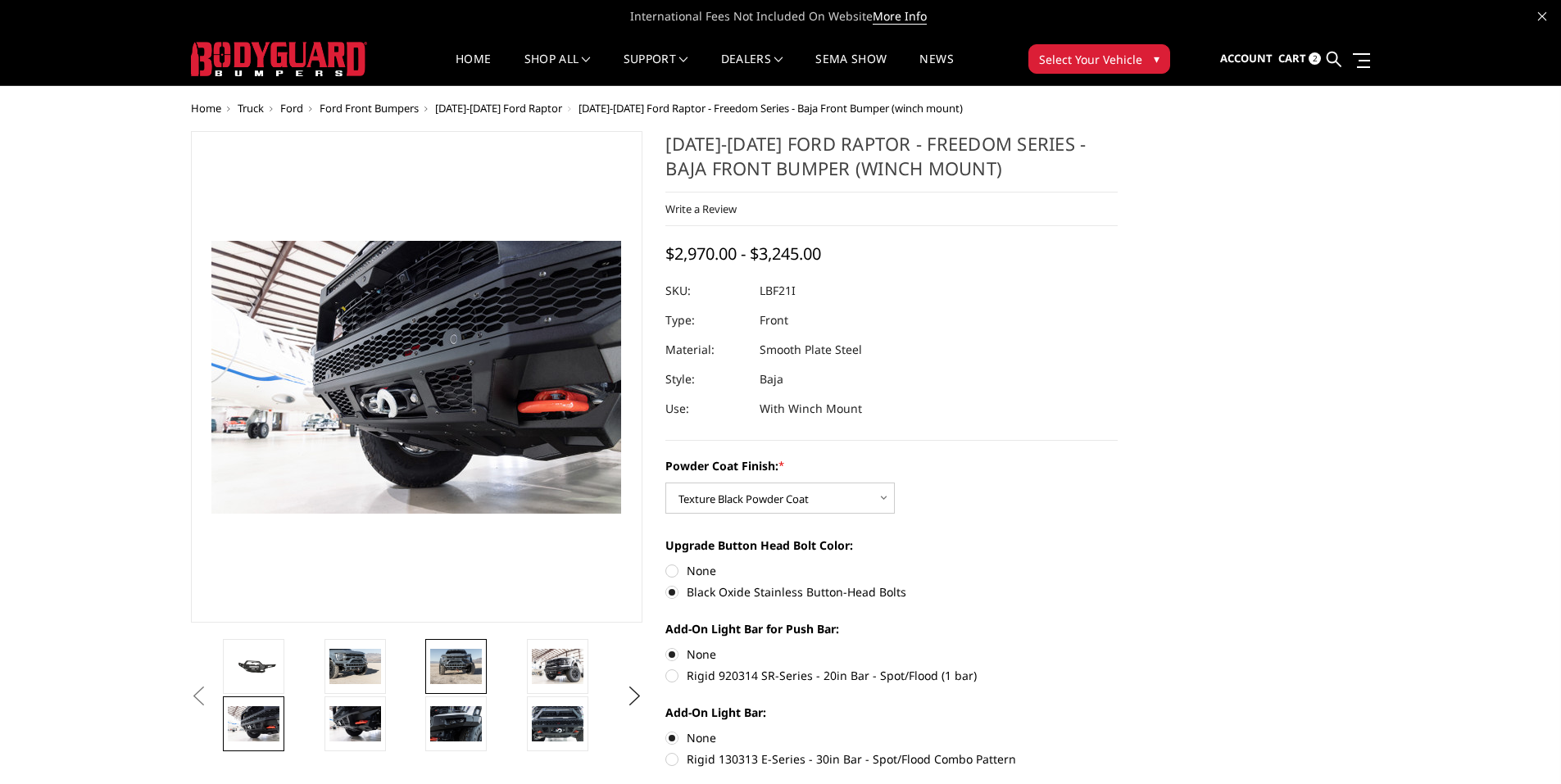
click at [482, 673] on img at bounding box center [457, 666] width 52 height 34
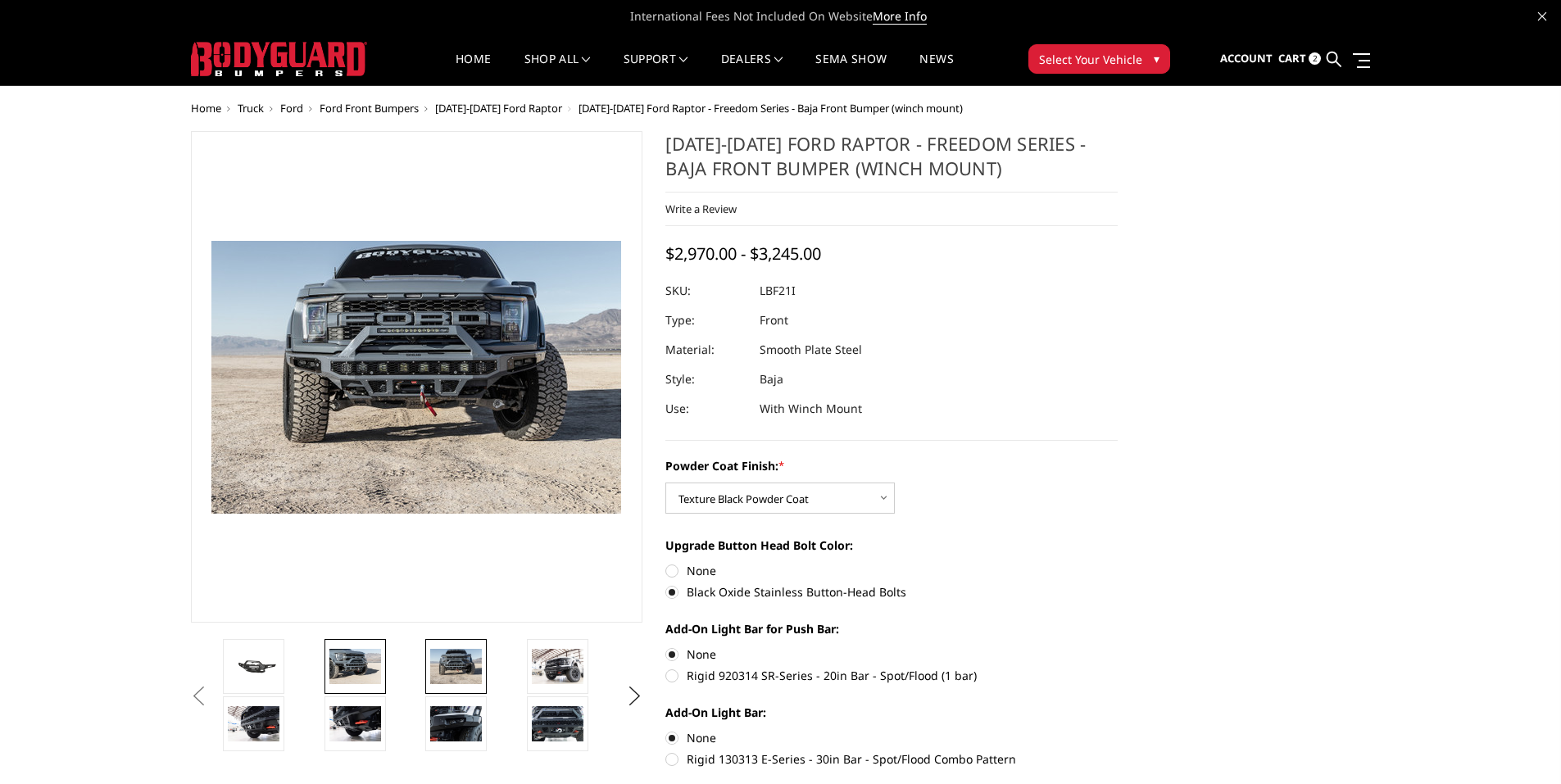
click at [381, 666] on img at bounding box center [355, 666] width 52 height 34
